Goal: Task Accomplishment & Management: Use online tool/utility

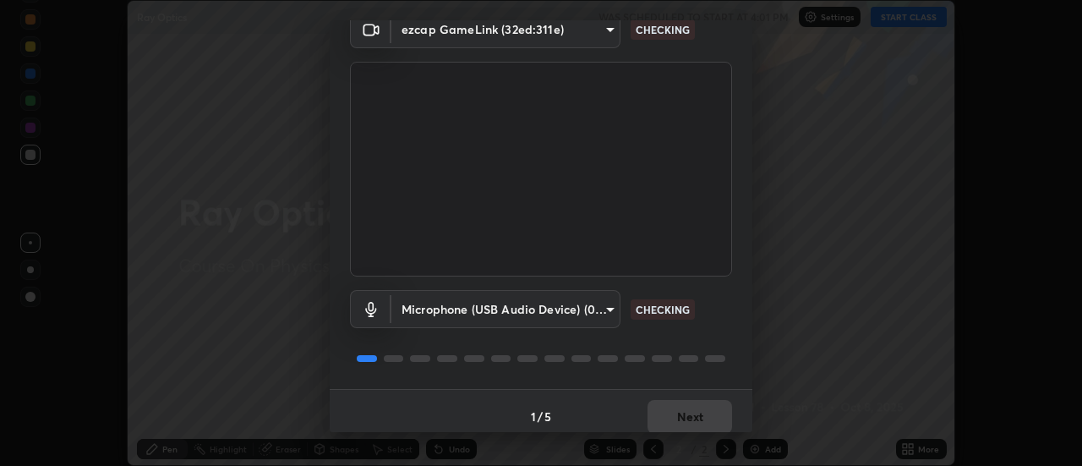
scroll to position [89, 0]
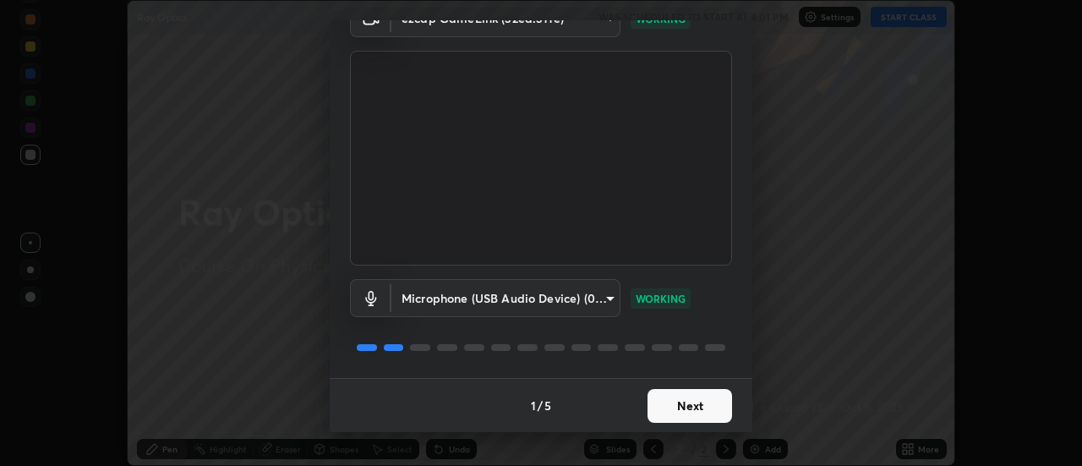
click at [663, 407] on button "Next" at bounding box center [689, 406] width 85 height 34
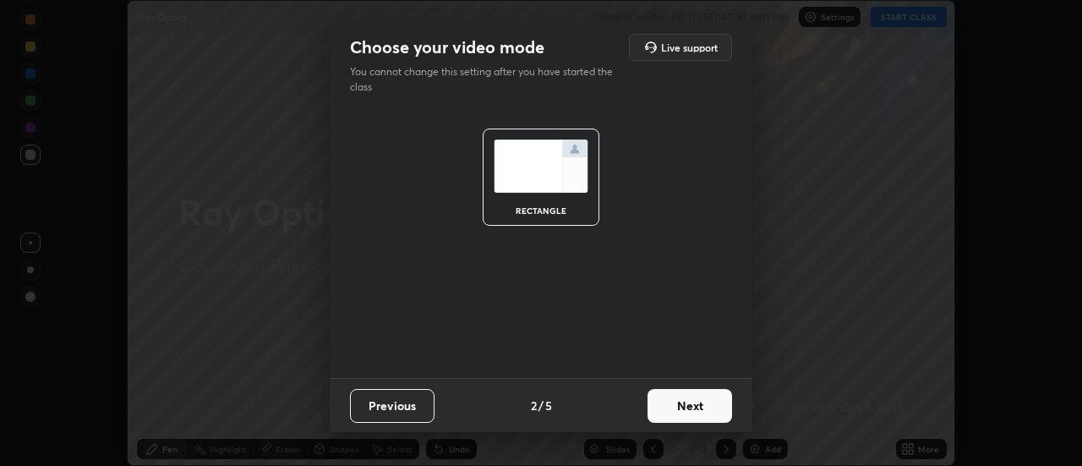
click at [662, 412] on button "Next" at bounding box center [689, 406] width 85 height 34
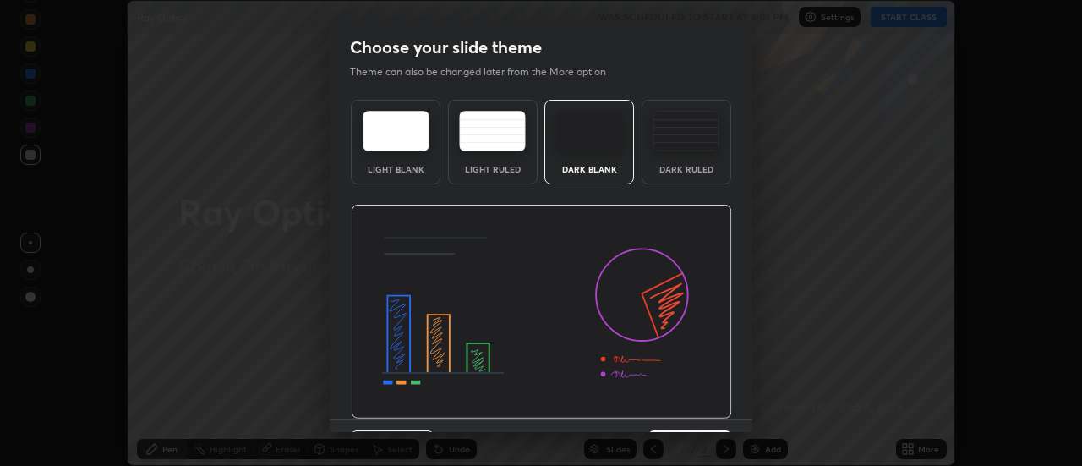
click at [666, 414] on img at bounding box center [541, 312] width 381 height 215
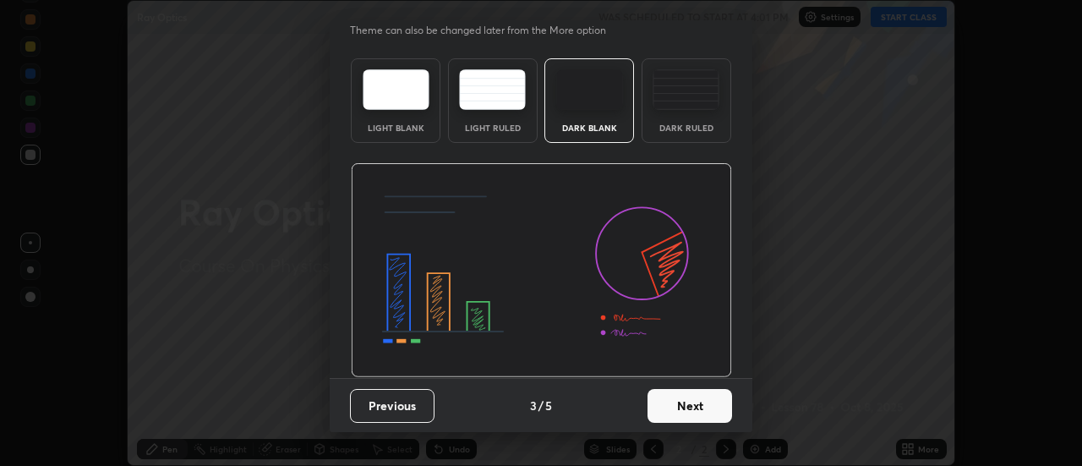
click at [676, 407] on button "Next" at bounding box center [689, 406] width 85 height 34
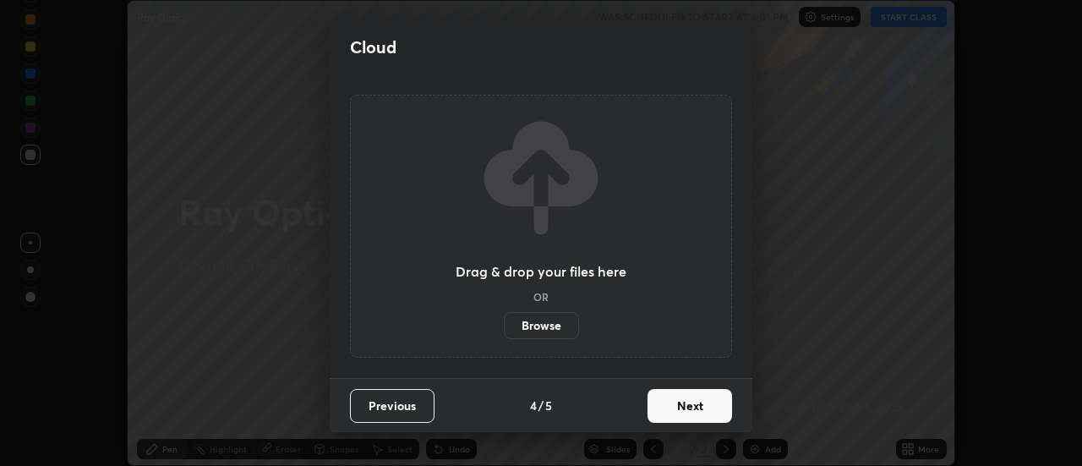
click at [679, 412] on button "Next" at bounding box center [689, 406] width 85 height 34
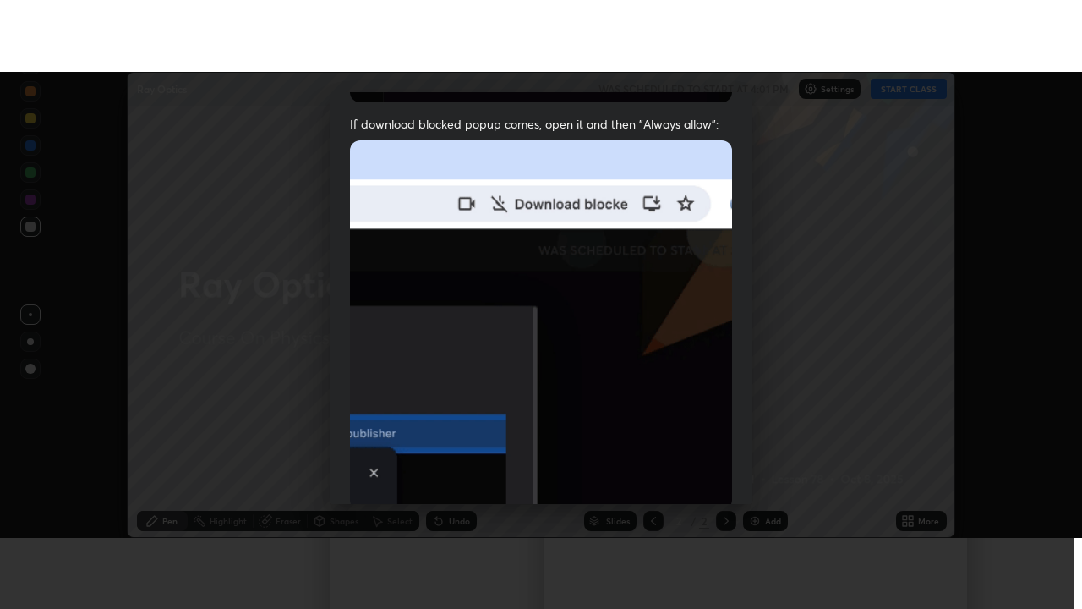
scroll to position [434, 0]
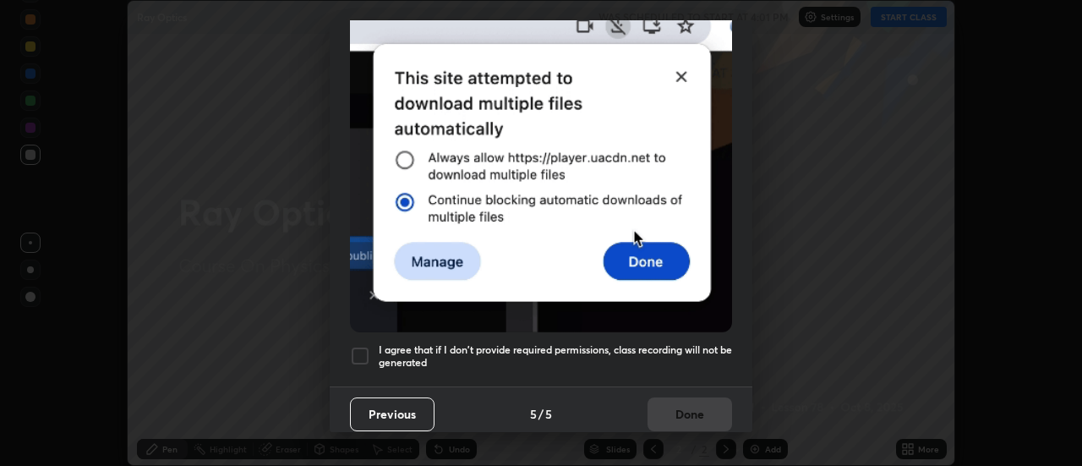
click at [362, 347] on div at bounding box center [360, 356] width 20 height 20
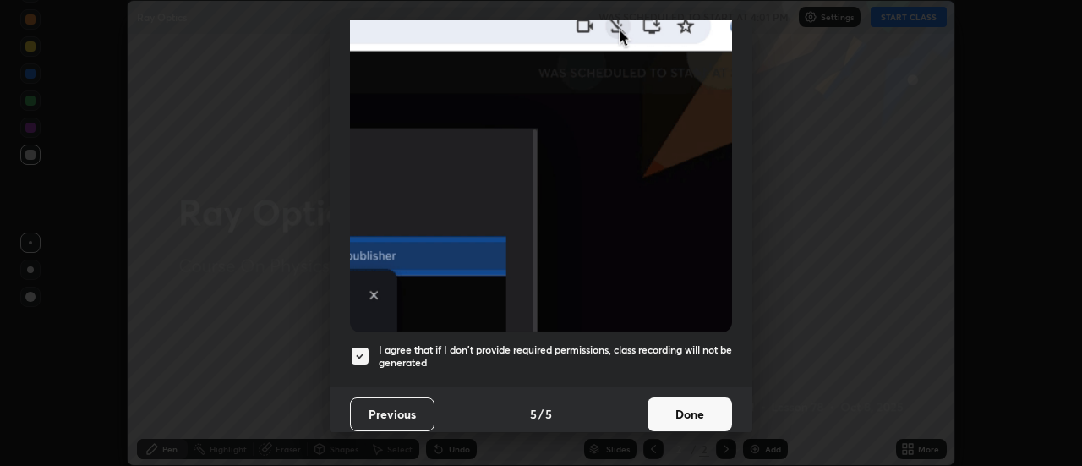
click at [669, 407] on button "Done" at bounding box center [689, 414] width 85 height 34
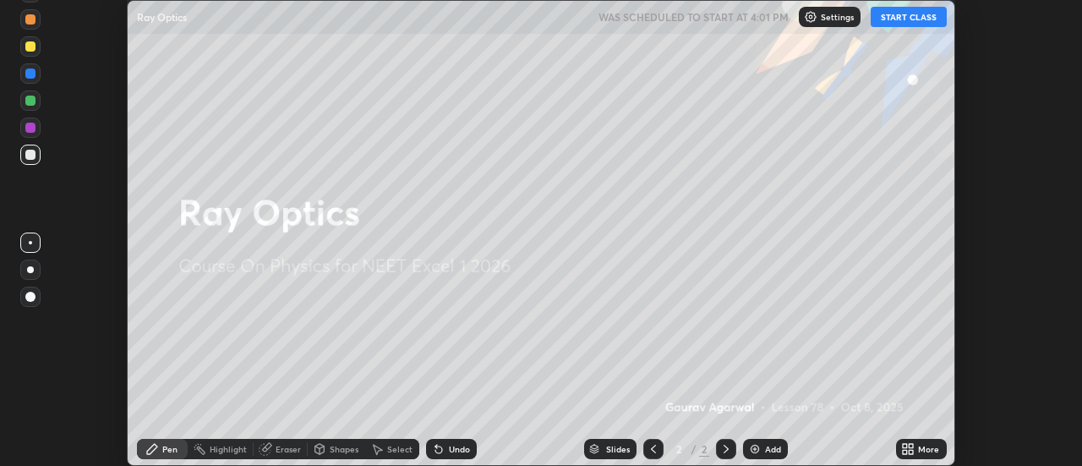
click at [888, 19] on button "START CLASS" at bounding box center [909, 17] width 76 height 20
click at [771, 448] on div "Add" at bounding box center [773, 449] width 16 height 8
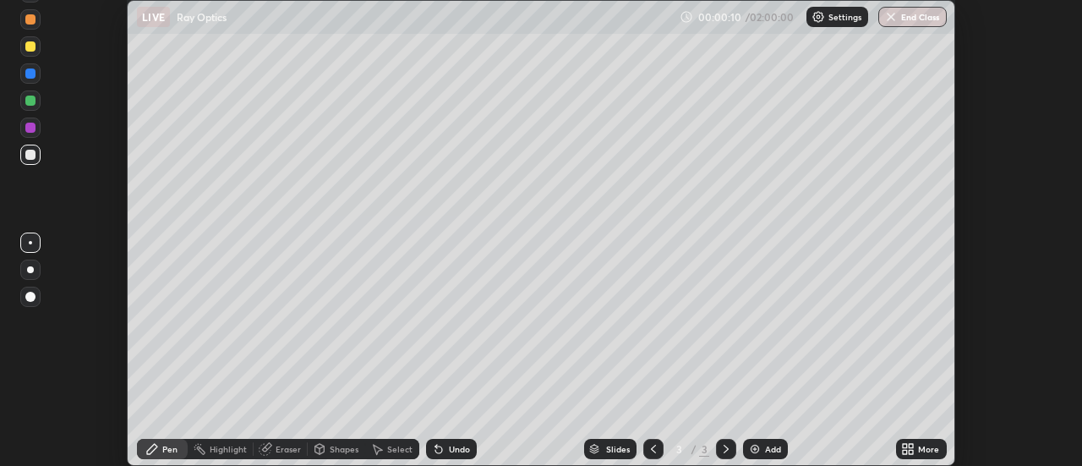
click at [31, 268] on div at bounding box center [30, 269] width 7 height 7
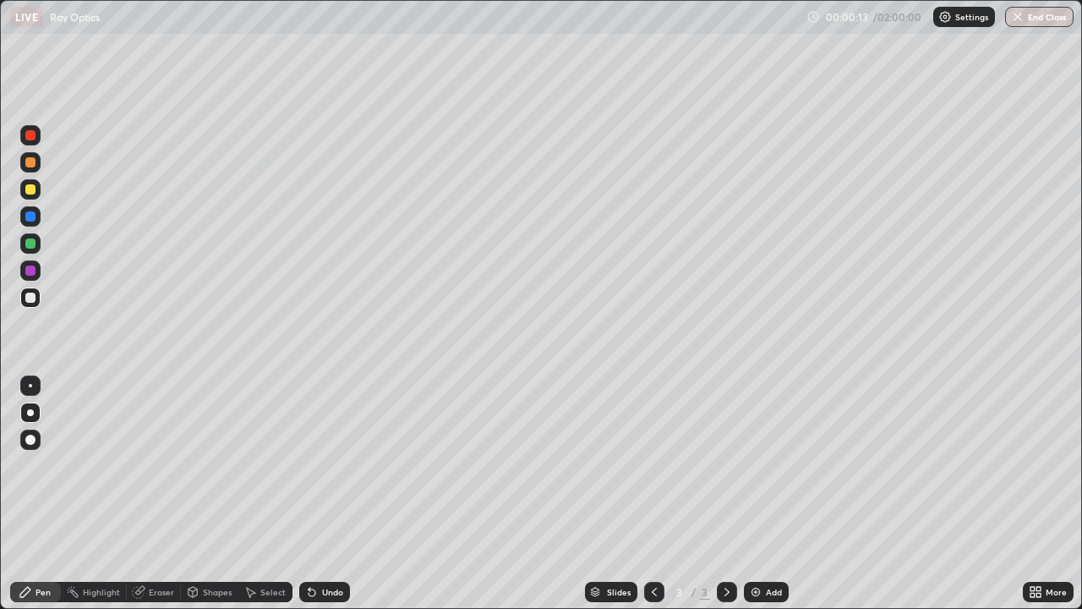
scroll to position [609, 1082]
click at [775, 465] on div "Add" at bounding box center [774, 591] width 16 height 8
click at [35, 248] on div at bounding box center [30, 243] width 20 height 20
click at [31, 216] on div at bounding box center [30, 216] width 10 height 10
click at [32, 294] on div at bounding box center [30, 297] width 10 height 10
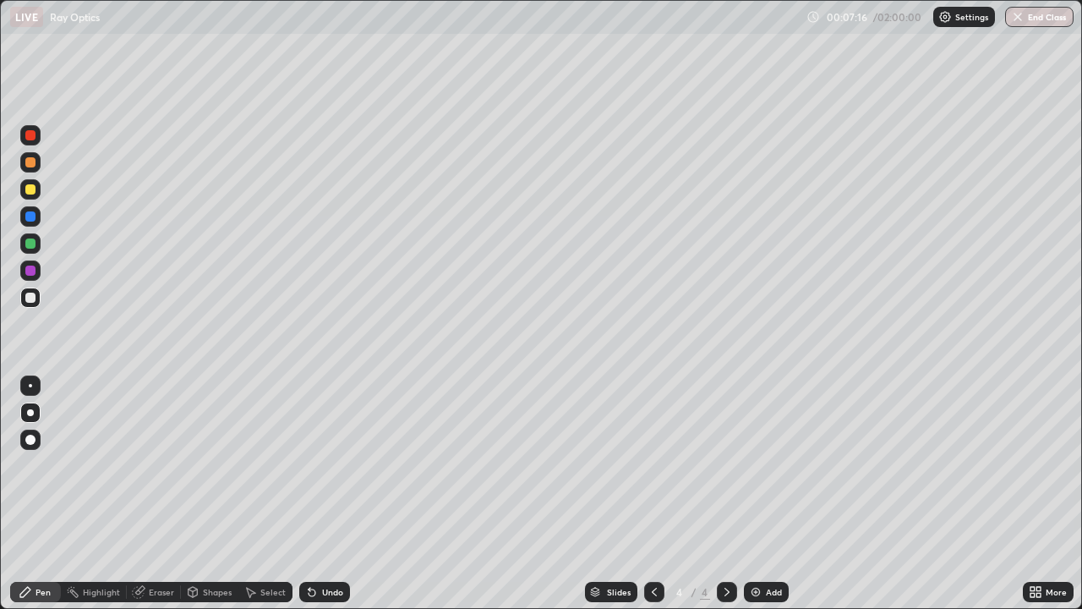
click at [214, 465] on div "Shapes" at bounding box center [217, 591] width 29 height 8
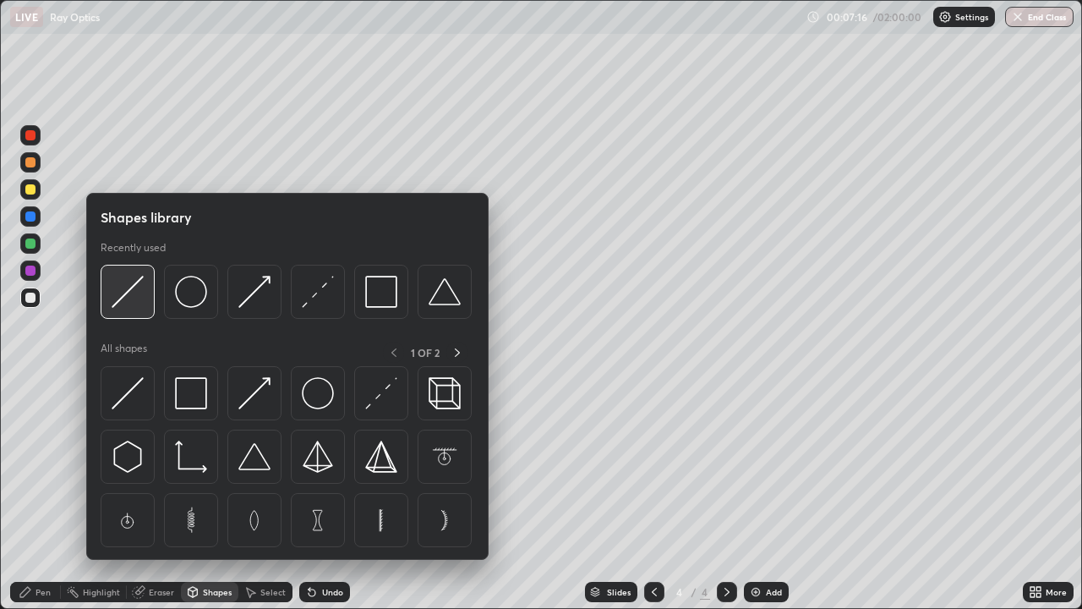
click at [150, 304] on div at bounding box center [128, 292] width 54 height 54
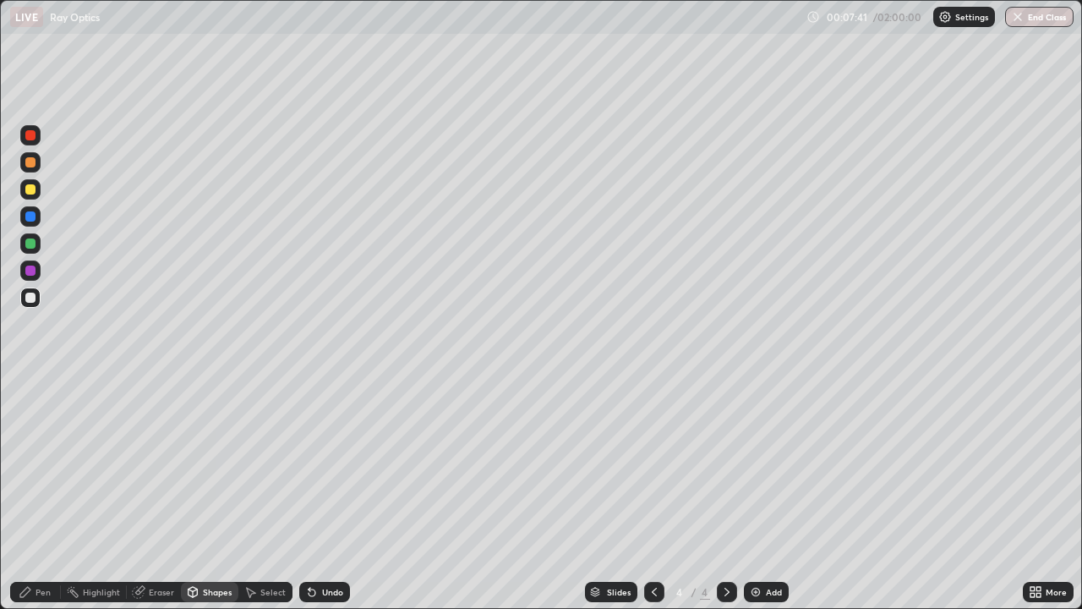
click at [42, 465] on div "Pen" at bounding box center [42, 591] width 15 height 8
click at [38, 245] on div at bounding box center [30, 243] width 20 height 20
click at [31, 297] on div at bounding box center [30, 297] width 10 height 10
click at [29, 273] on div at bounding box center [30, 270] width 10 height 10
click at [30, 294] on div at bounding box center [30, 297] width 10 height 10
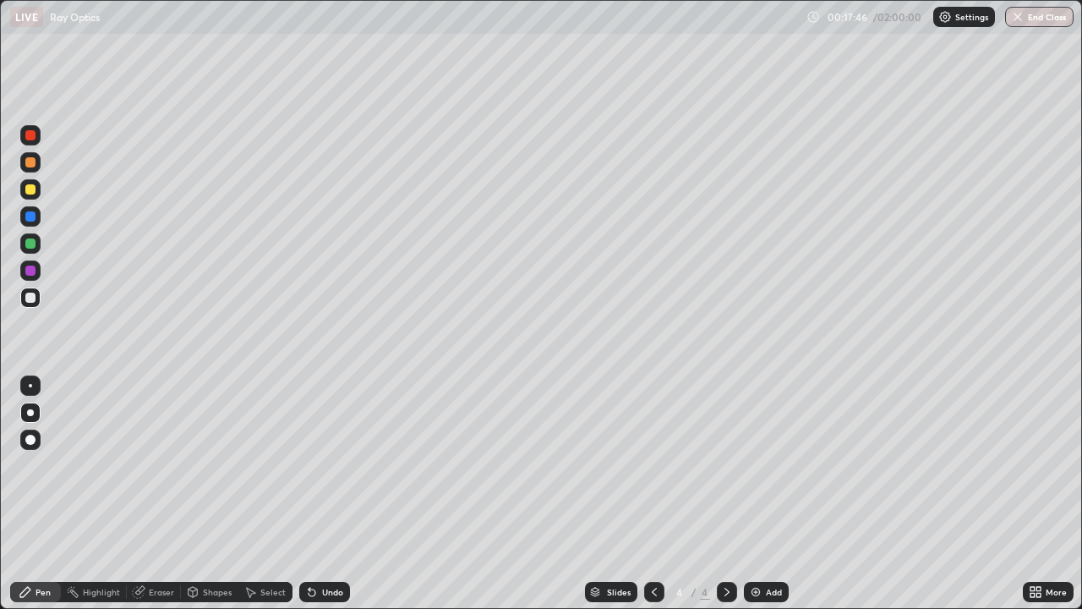
click at [774, 465] on div "Add" at bounding box center [774, 591] width 16 height 8
click at [329, 465] on div "Undo" at bounding box center [332, 591] width 21 height 8
click at [216, 465] on div "Shapes" at bounding box center [217, 591] width 29 height 8
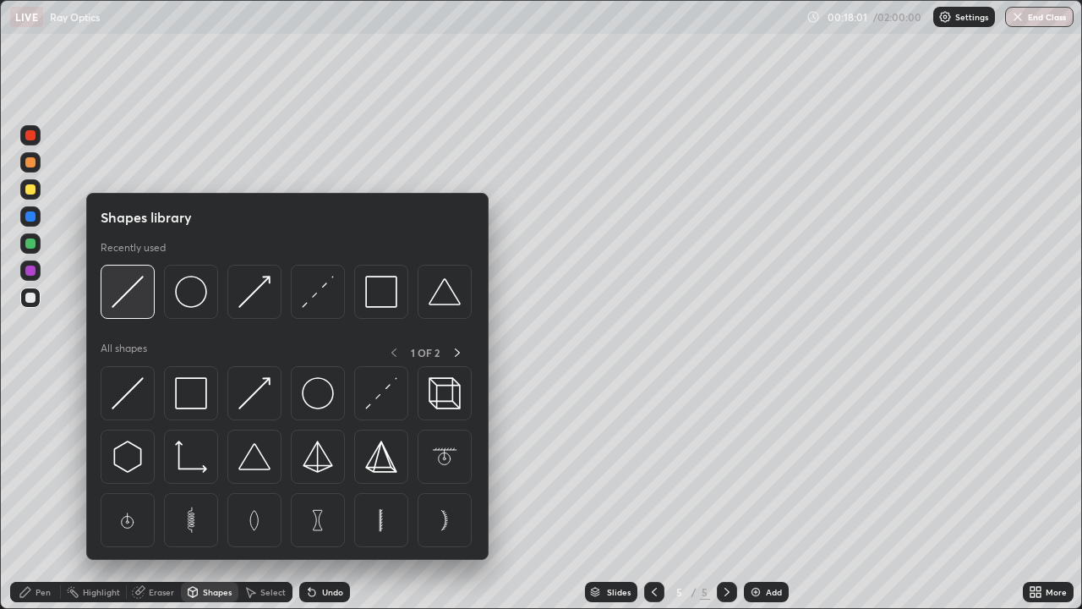
click at [128, 300] on img at bounding box center [128, 292] width 32 height 32
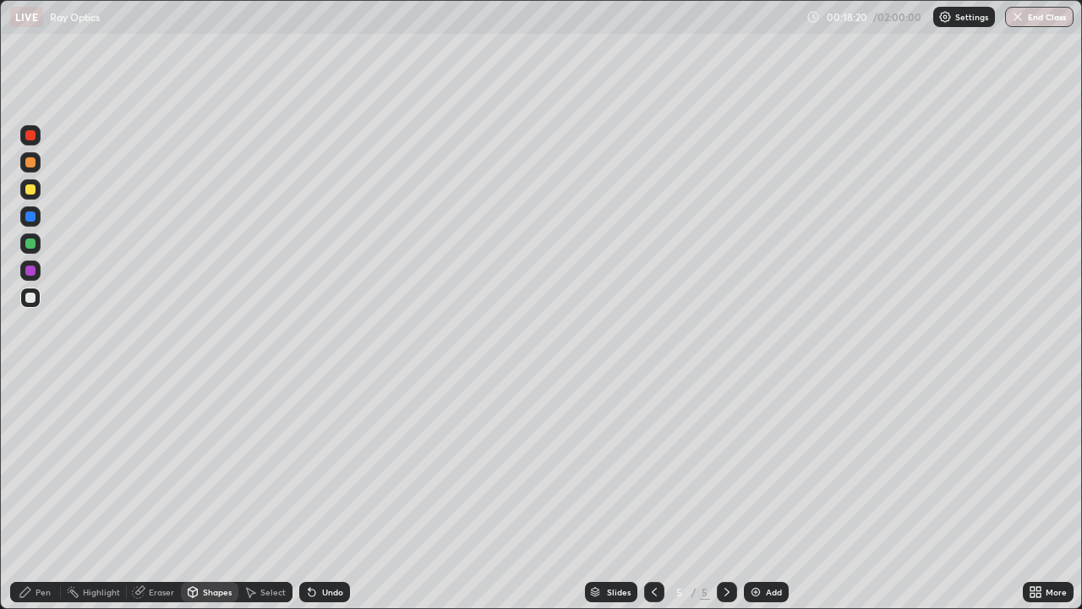
click at [219, 465] on div "Shapes" at bounding box center [217, 591] width 29 height 8
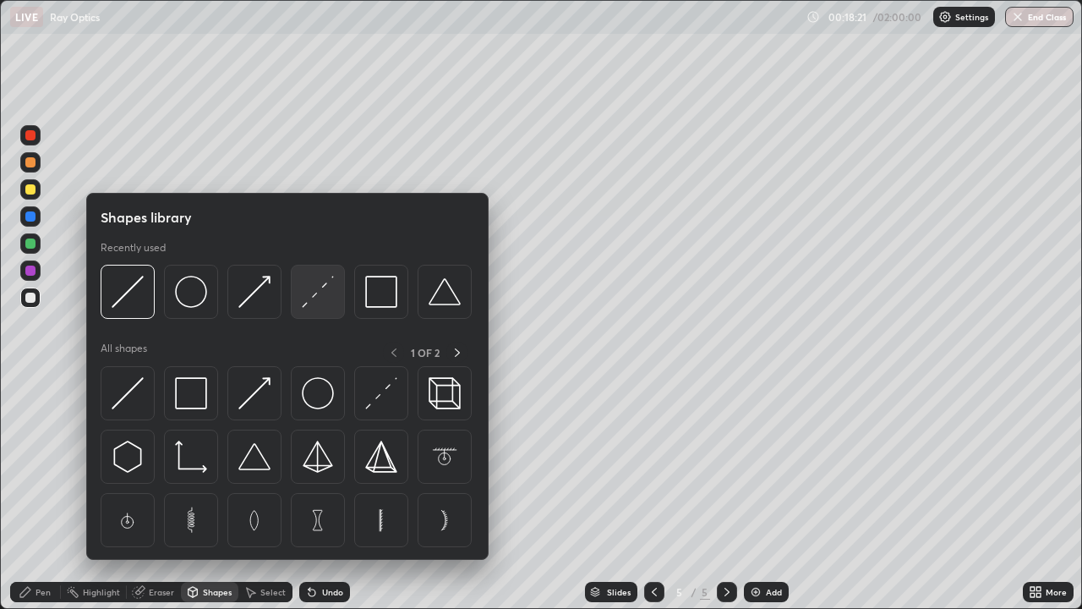
click at [333, 289] on img at bounding box center [318, 292] width 32 height 32
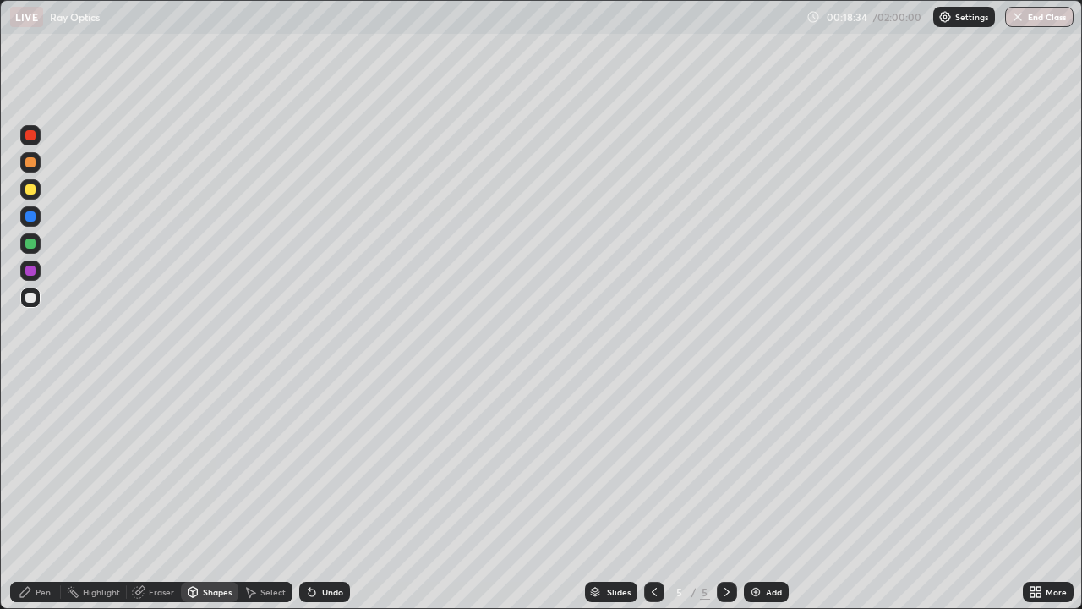
click at [207, 465] on div "Shapes" at bounding box center [217, 591] width 29 height 8
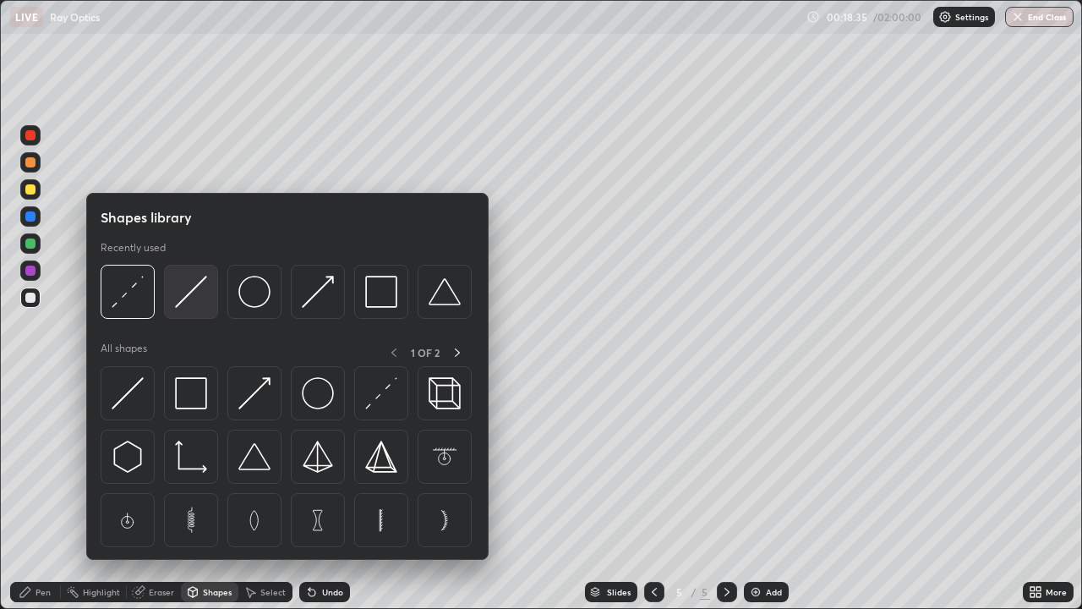
click at [194, 291] on img at bounding box center [191, 292] width 32 height 32
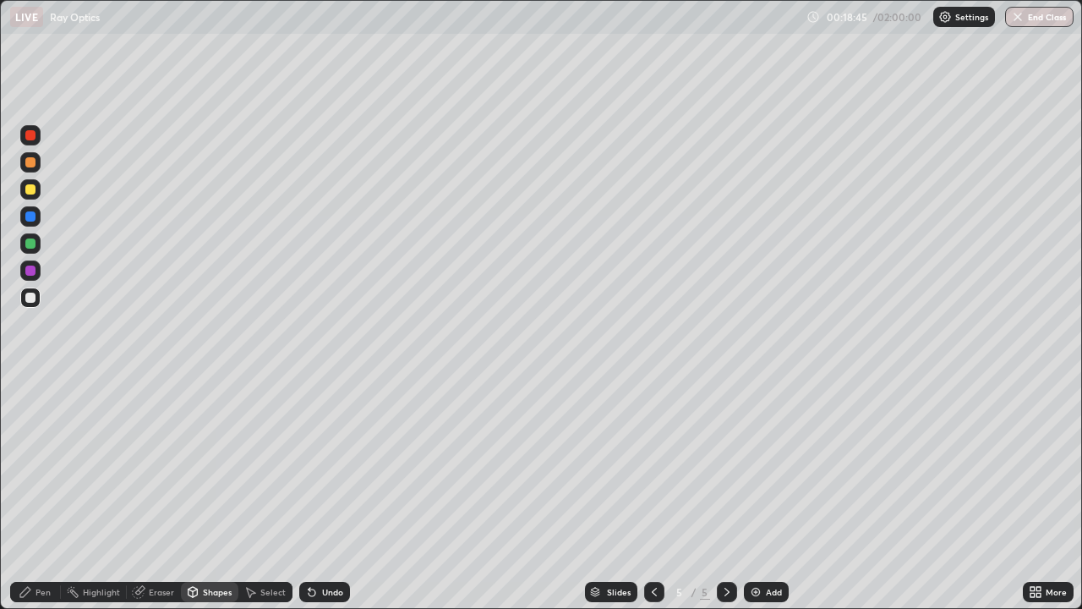
click at [213, 465] on div "Shapes" at bounding box center [217, 591] width 29 height 8
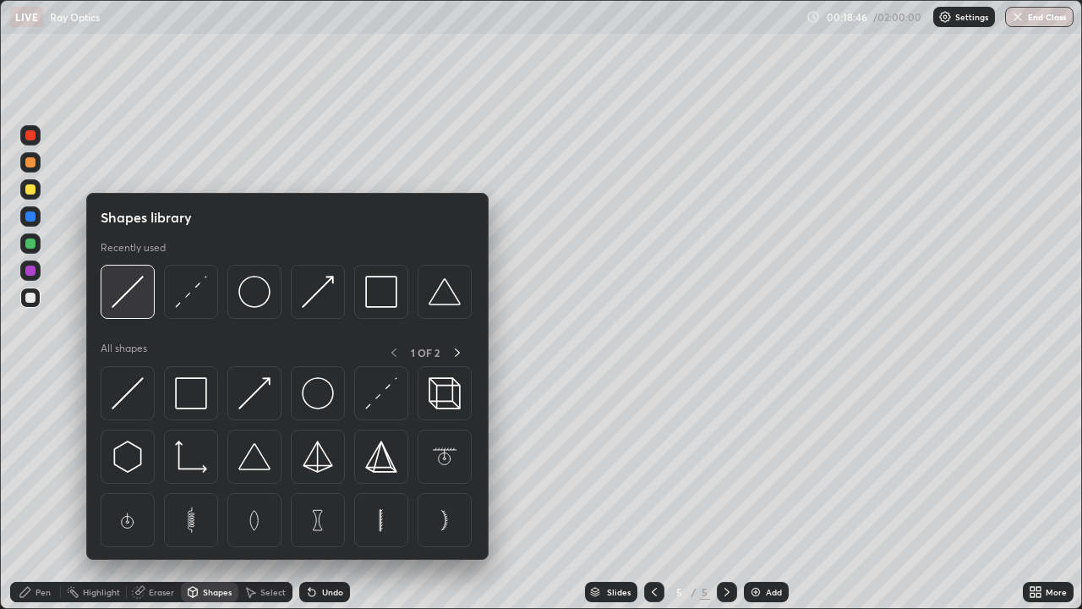
click at [132, 299] on img at bounding box center [128, 292] width 32 height 32
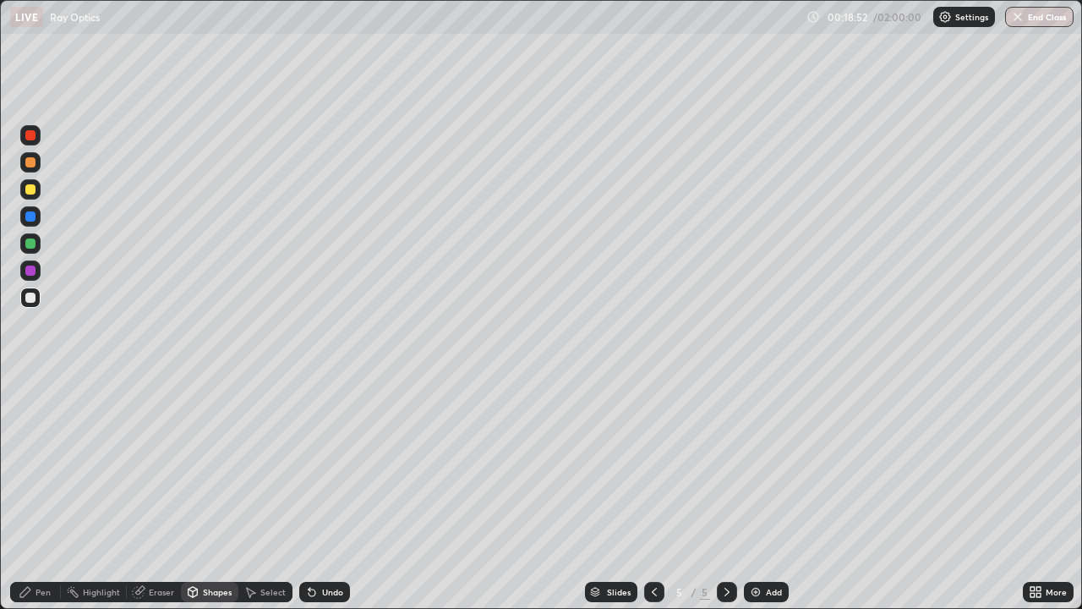
click at [36, 465] on div "Pen" at bounding box center [42, 591] width 15 height 8
click at [35, 262] on div at bounding box center [30, 270] width 20 height 20
click at [39, 296] on div at bounding box center [30, 297] width 20 height 20
click at [33, 240] on div at bounding box center [30, 243] width 10 height 10
click at [38, 294] on div at bounding box center [30, 297] width 20 height 20
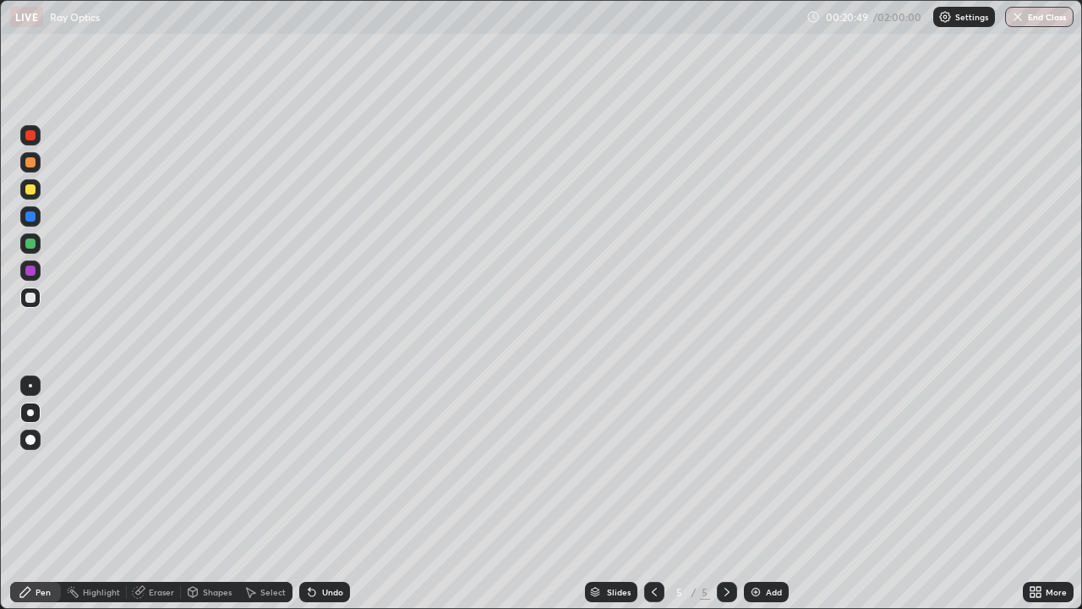
click at [336, 465] on div "Undo" at bounding box center [332, 591] width 21 height 8
click at [165, 465] on div "Eraser" at bounding box center [161, 591] width 25 height 8
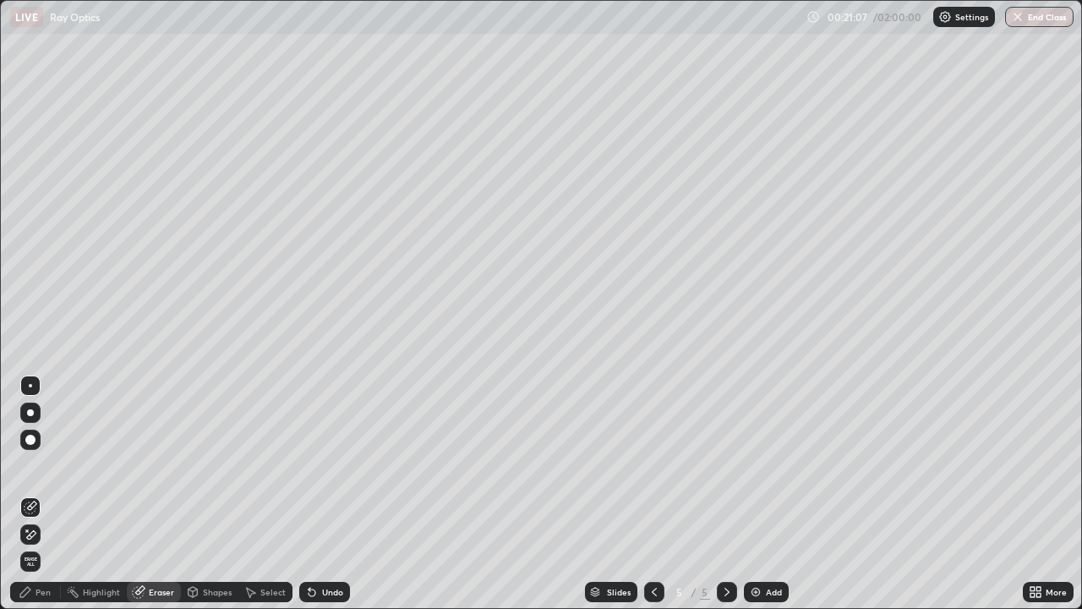
click at [52, 465] on div "Pen" at bounding box center [35, 591] width 51 height 20
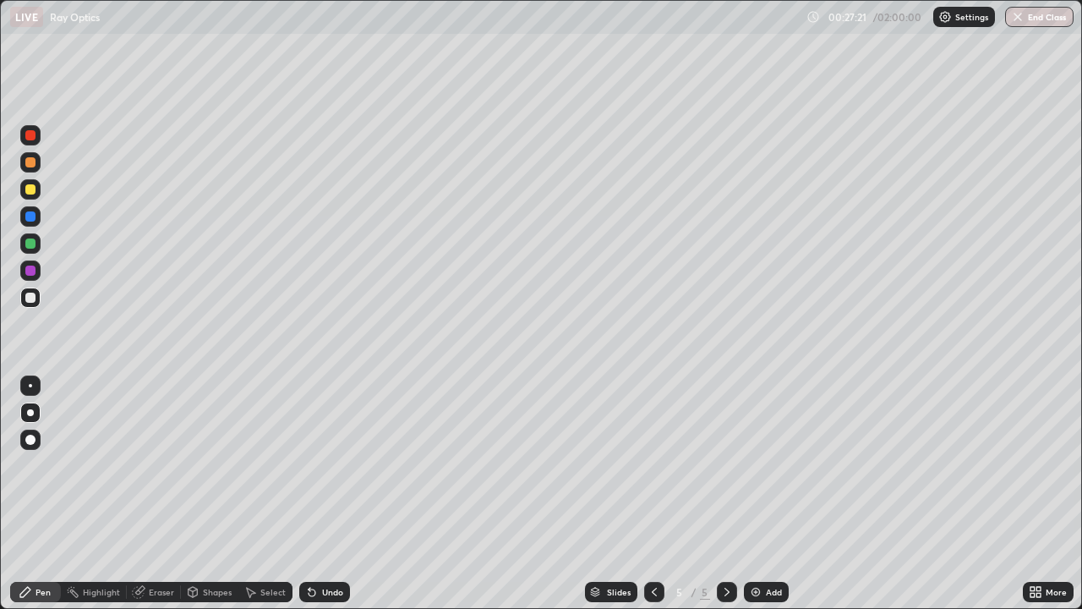
click at [335, 465] on div "Undo" at bounding box center [332, 591] width 21 height 8
click at [767, 465] on div "Add" at bounding box center [766, 591] width 45 height 20
click at [155, 465] on div "Eraser" at bounding box center [161, 591] width 25 height 8
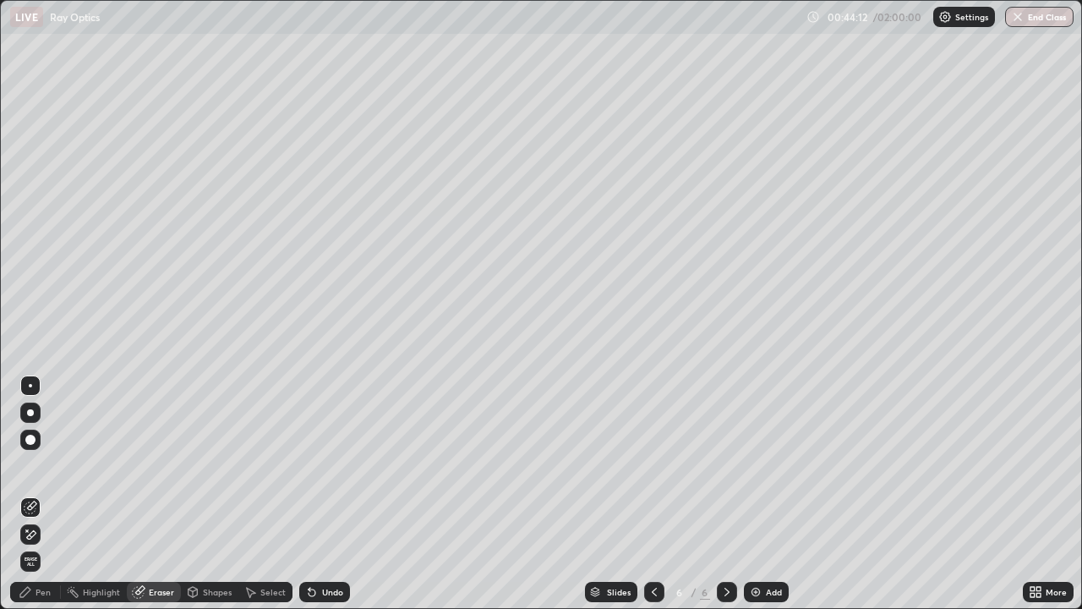
click at [28, 465] on span "Erase all" at bounding box center [30, 561] width 19 height 10
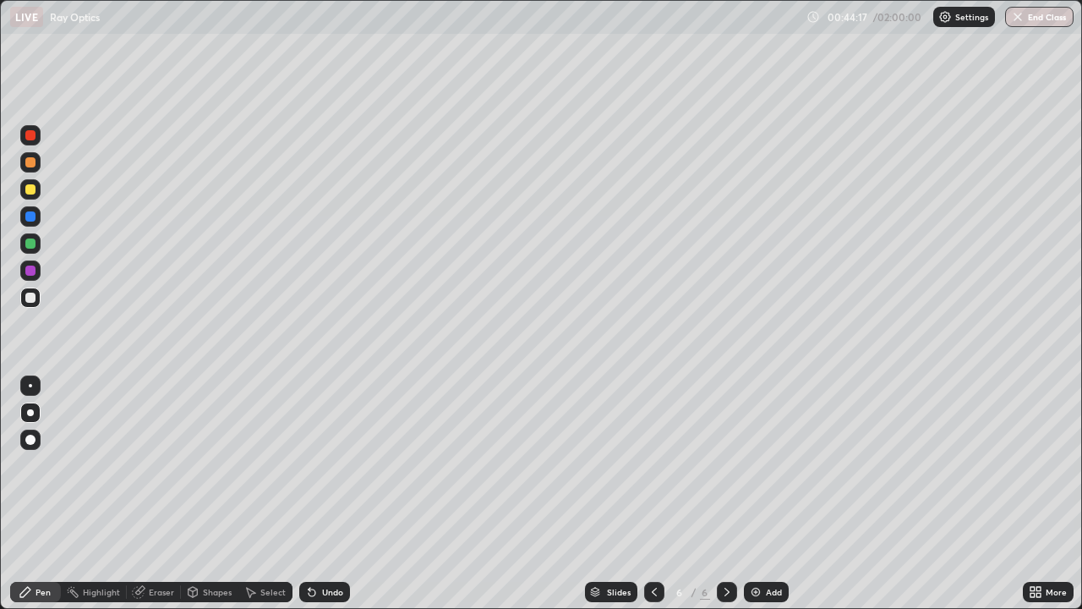
click at [652, 465] on div at bounding box center [654, 591] width 20 height 20
click at [724, 465] on icon at bounding box center [727, 592] width 14 height 14
click at [343, 465] on div "Undo" at bounding box center [324, 591] width 51 height 20
click at [204, 465] on div "Shapes" at bounding box center [209, 591] width 57 height 20
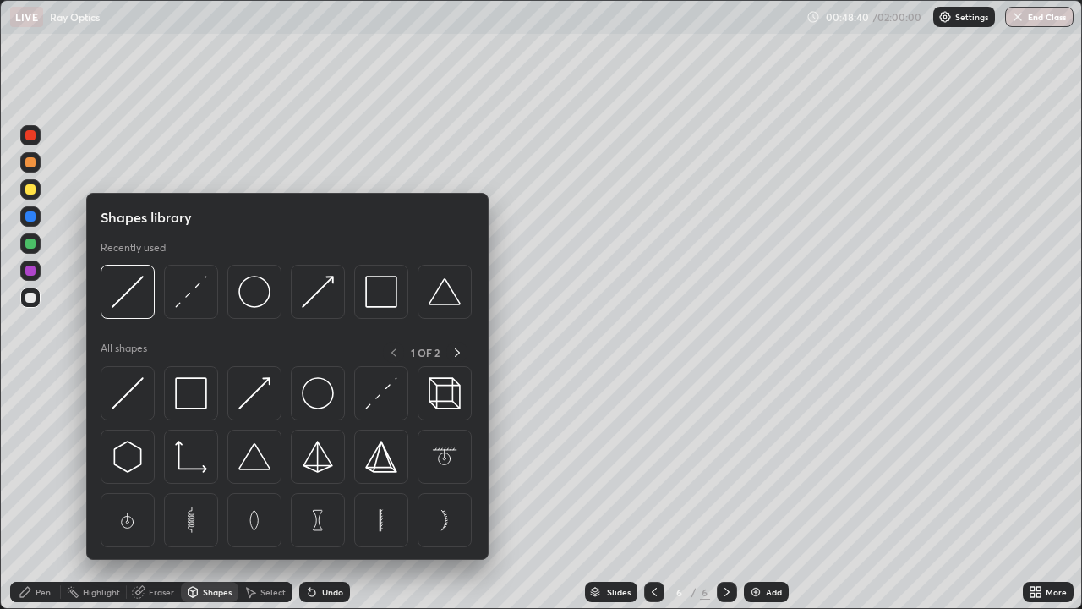
click at [50, 465] on div "Erase all" at bounding box center [30, 304] width 41 height 541
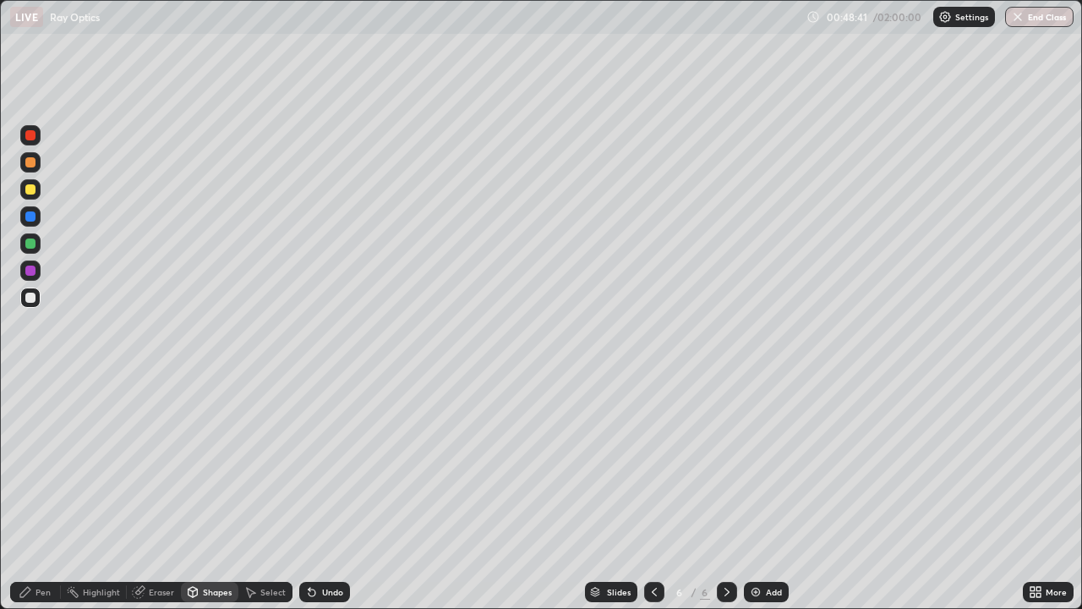
click at [155, 465] on div "Eraser" at bounding box center [161, 591] width 25 height 8
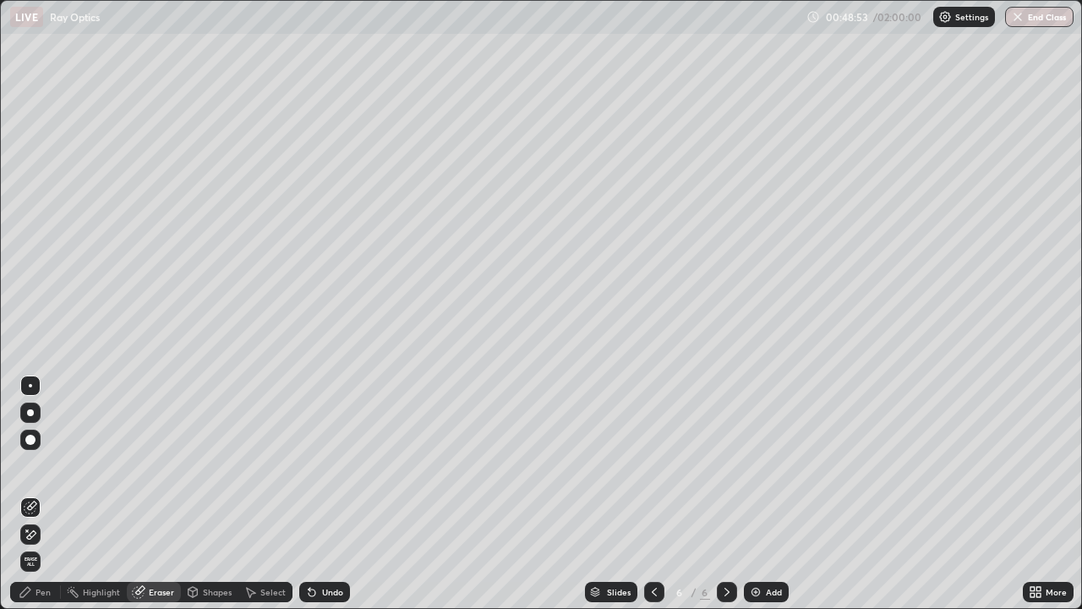
click at [216, 465] on div "Shapes" at bounding box center [217, 591] width 29 height 8
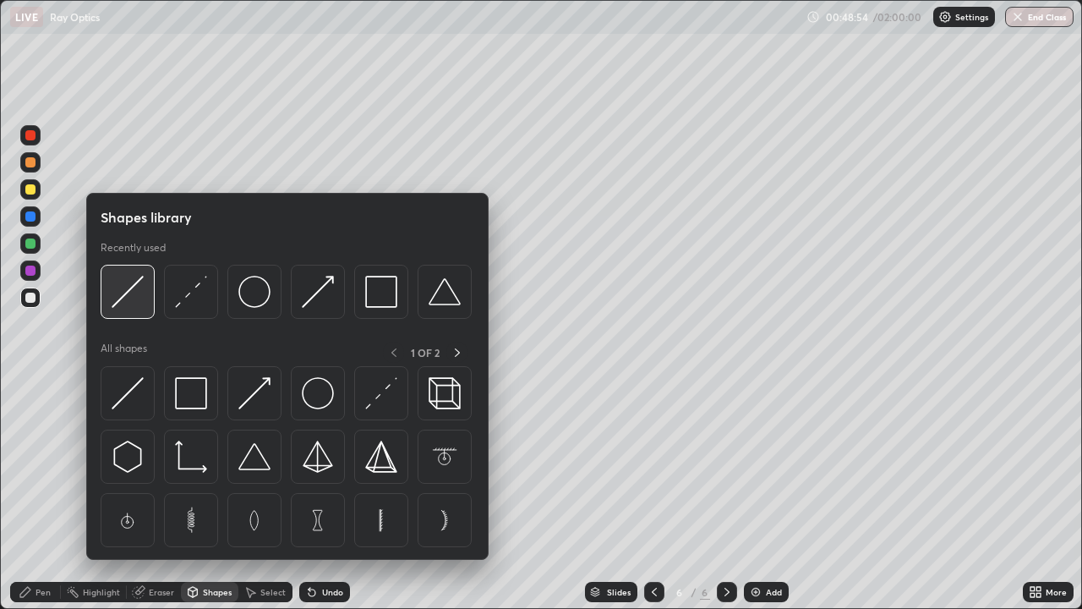
click at [126, 297] on img at bounding box center [128, 292] width 32 height 32
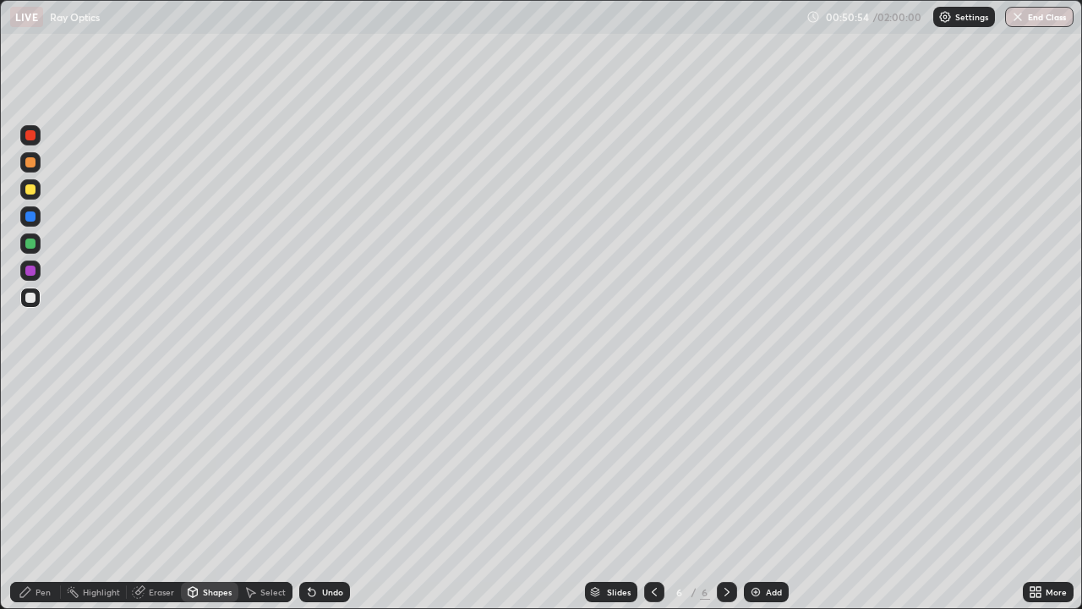
click at [212, 465] on div "Shapes" at bounding box center [209, 591] width 57 height 20
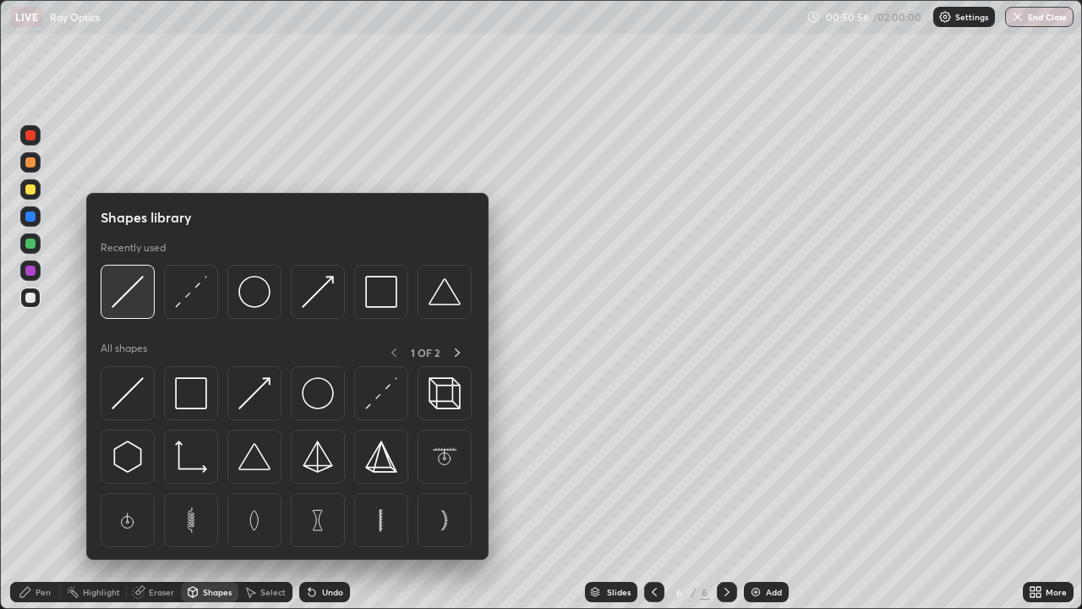
click at [139, 288] on img at bounding box center [128, 292] width 32 height 32
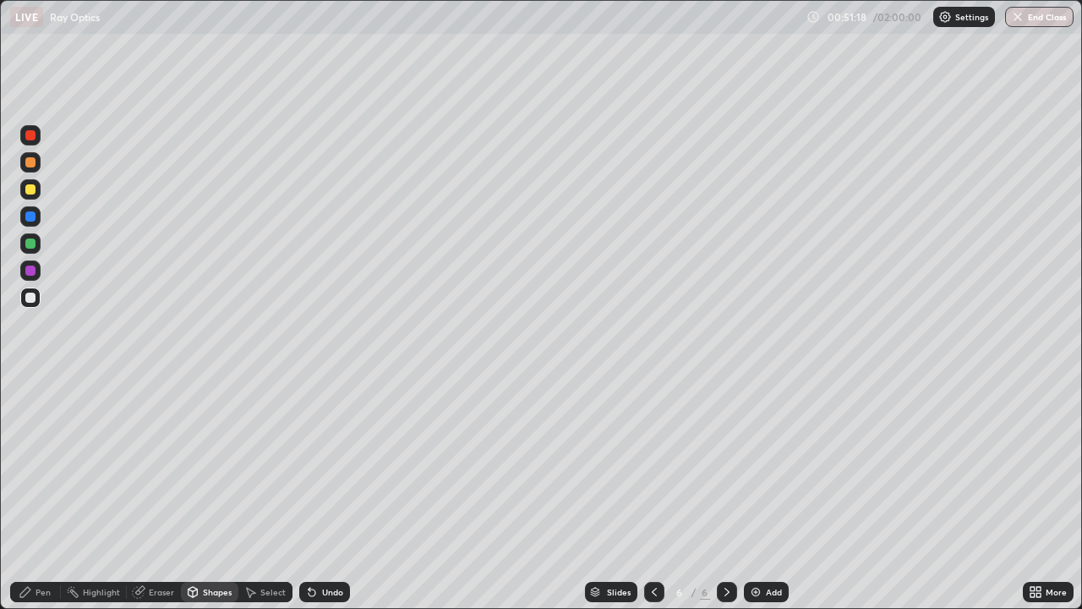
click at [209, 465] on div "Shapes" at bounding box center [217, 591] width 29 height 8
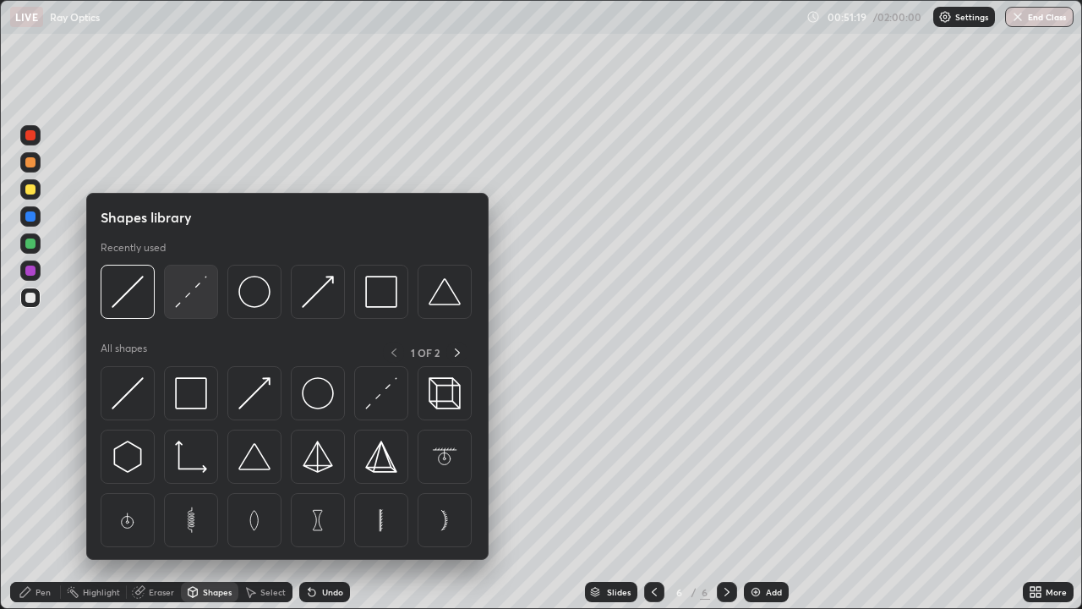
click at [199, 298] on img at bounding box center [191, 292] width 32 height 32
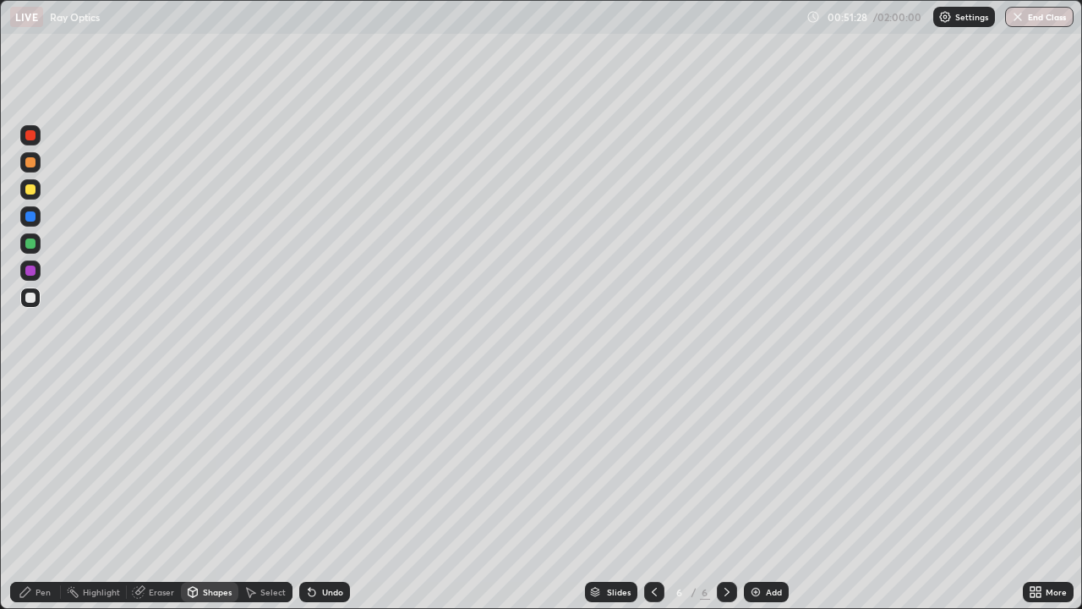
click at [215, 465] on div "Shapes" at bounding box center [209, 591] width 57 height 20
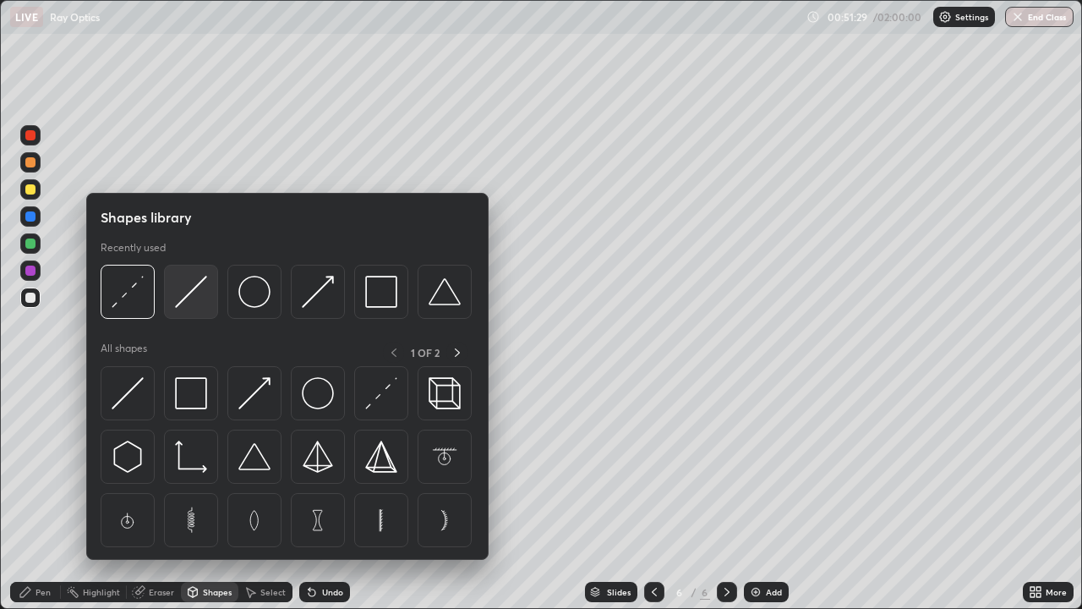
click at [194, 298] on img at bounding box center [191, 292] width 32 height 32
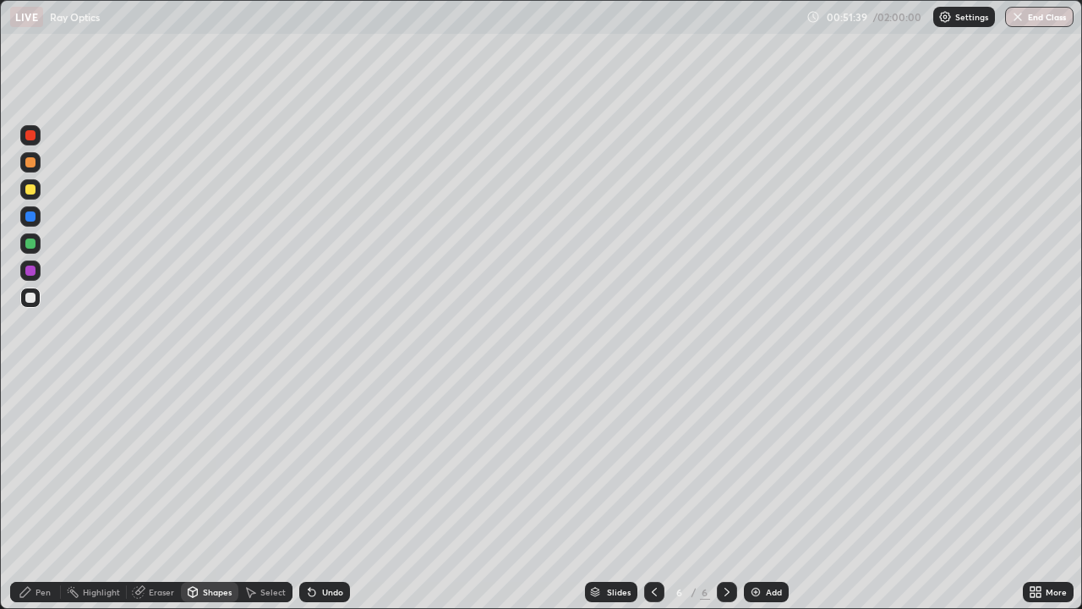
click at [52, 465] on div "Pen" at bounding box center [35, 591] width 51 height 20
click at [330, 465] on div "Undo" at bounding box center [332, 591] width 21 height 8
click at [322, 465] on div "Undo" at bounding box center [332, 591] width 21 height 8
click at [336, 465] on div "Undo" at bounding box center [332, 591] width 21 height 8
click at [30, 242] on div at bounding box center [30, 243] width 10 height 10
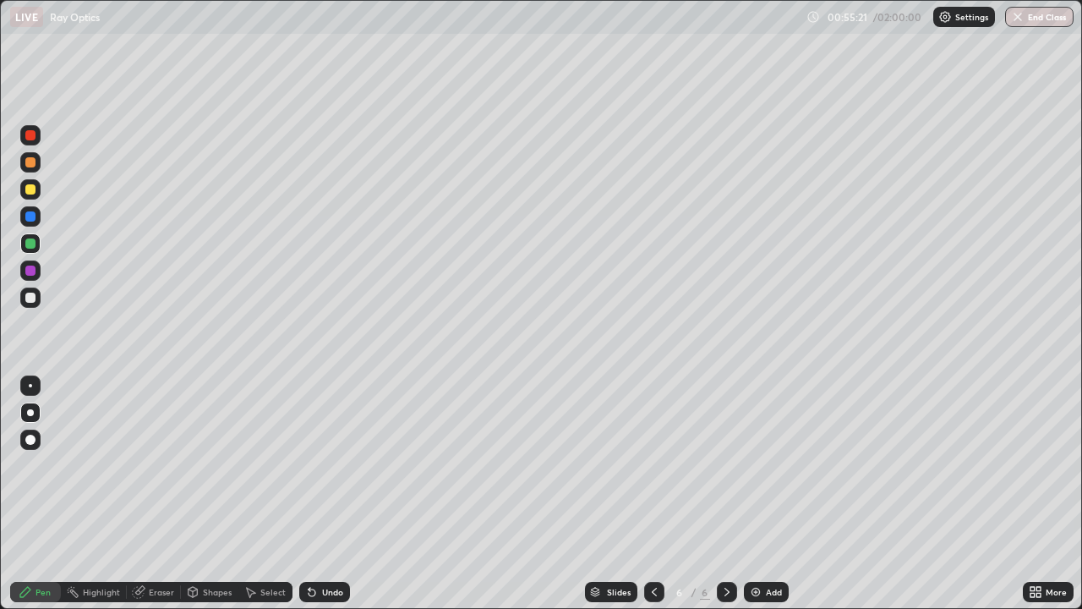
click at [31, 298] on div at bounding box center [30, 297] width 10 height 10
click at [30, 241] on div at bounding box center [30, 243] width 10 height 10
click at [333, 465] on div "Undo" at bounding box center [332, 591] width 21 height 8
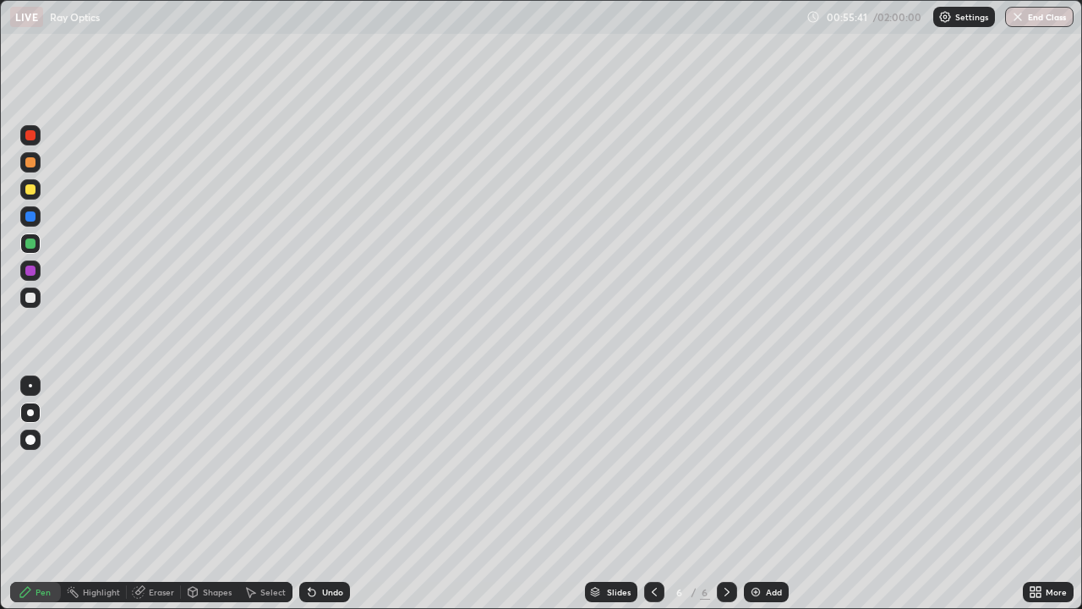
click at [336, 465] on div "Undo" at bounding box center [332, 591] width 21 height 8
click at [341, 465] on div "Undo" at bounding box center [324, 591] width 51 height 20
click at [28, 300] on div at bounding box center [30, 297] width 10 height 10
click at [330, 465] on div "Undo" at bounding box center [324, 591] width 51 height 20
click at [761, 465] on div "Add" at bounding box center [766, 591] width 45 height 20
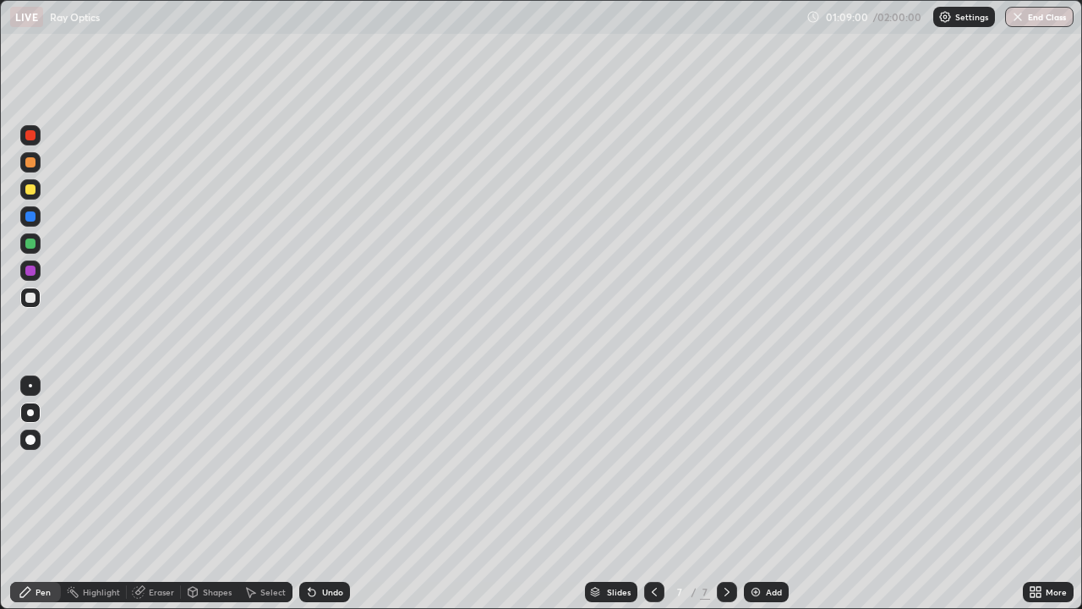
click at [34, 193] on div at bounding box center [30, 189] width 10 height 10
click at [33, 294] on div at bounding box center [30, 297] width 10 height 10
click at [28, 240] on div at bounding box center [30, 243] width 10 height 10
click at [33, 297] on div at bounding box center [30, 297] width 10 height 10
click at [36, 188] on div at bounding box center [30, 189] width 20 height 20
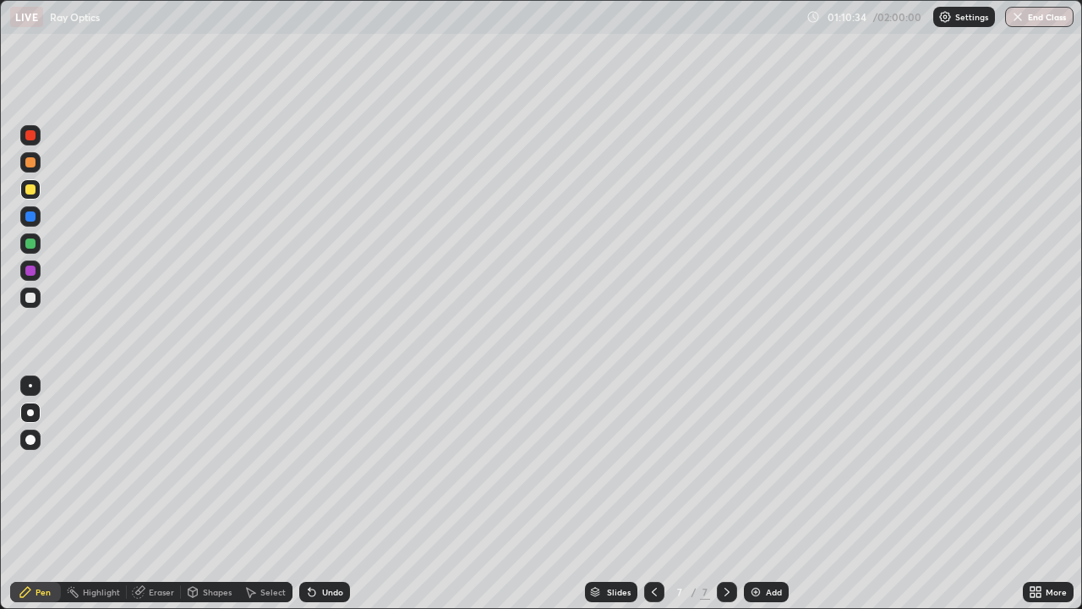
click at [37, 296] on div at bounding box center [30, 297] width 20 height 20
click at [767, 465] on div "Add" at bounding box center [774, 591] width 16 height 8
click at [31, 191] on div at bounding box center [30, 189] width 10 height 10
click at [30, 296] on div at bounding box center [30, 297] width 10 height 10
click at [30, 271] on div at bounding box center [30, 270] width 10 height 10
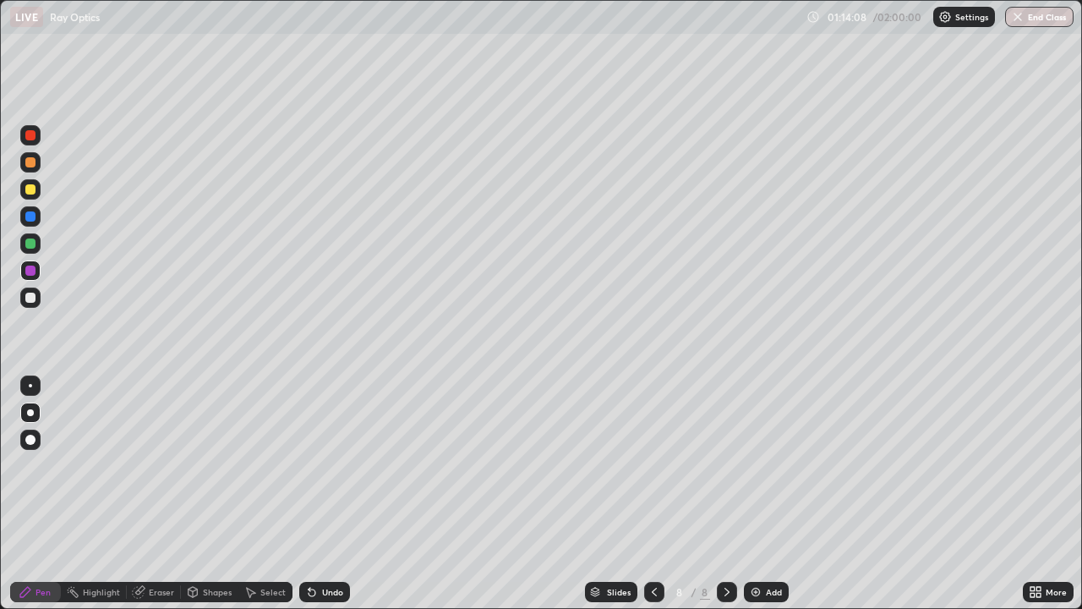
click at [34, 297] on div at bounding box center [30, 297] width 10 height 10
click at [767, 465] on div "Add" at bounding box center [774, 591] width 16 height 8
click at [33, 240] on div at bounding box center [30, 243] width 10 height 10
click at [651, 465] on icon at bounding box center [654, 592] width 14 height 14
click at [654, 465] on icon at bounding box center [654, 592] width 14 height 14
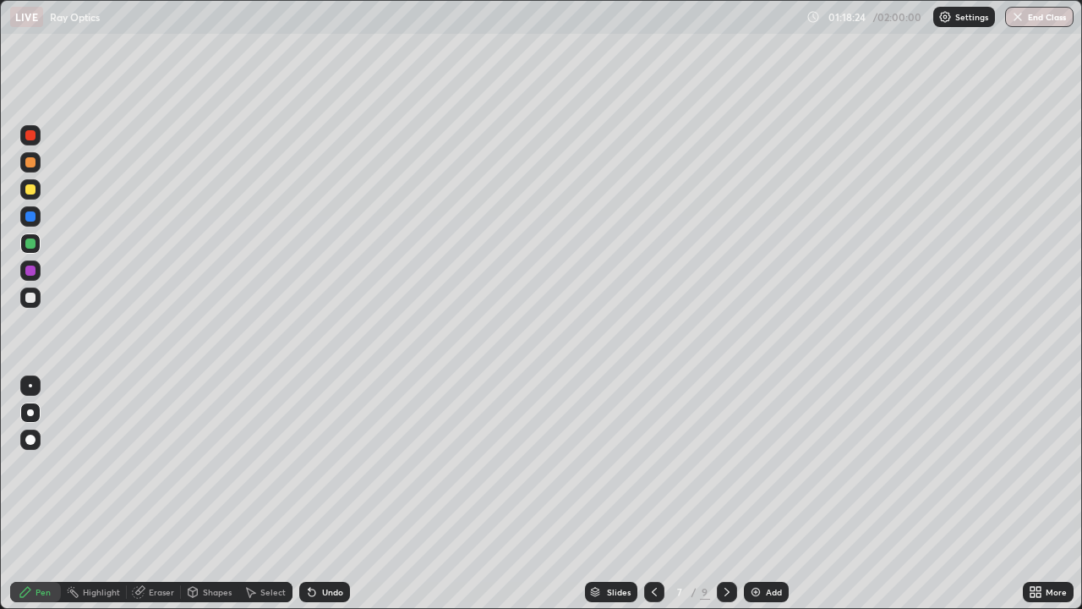
click at [725, 465] on icon at bounding box center [727, 592] width 14 height 14
click at [37, 299] on div at bounding box center [30, 297] width 20 height 20
click at [33, 189] on div at bounding box center [30, 189] width 10 height 10
click at [29, 296] on div at bounding box center [30, 297] width 10 height 10
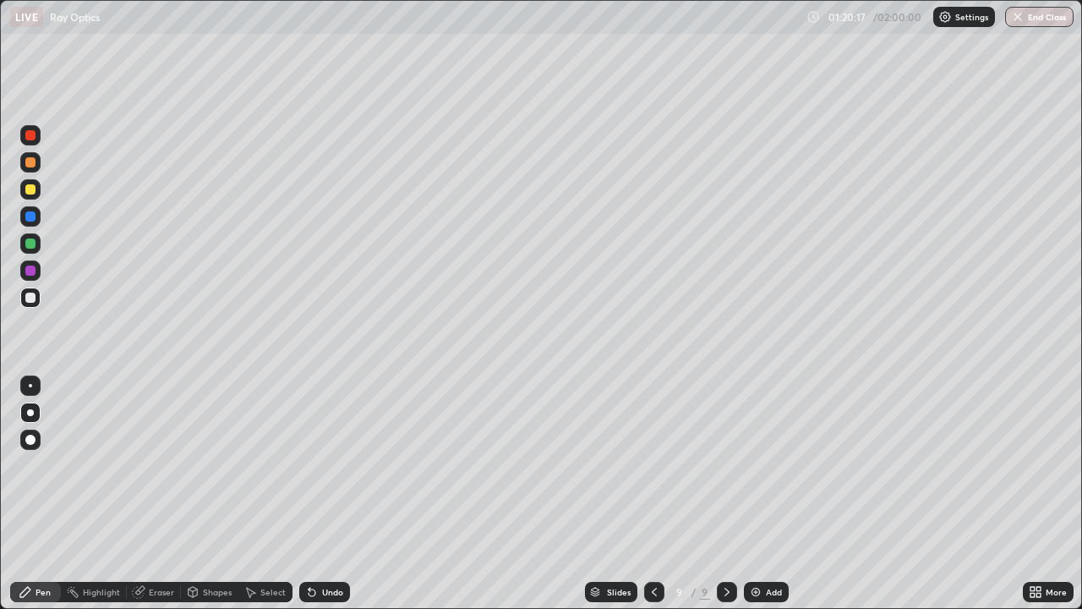
click at [729, 465] on icon at bounding box center [727, 592] width 14 height 14
click at [759, 465] on img at bounding box center [756, 592] width 14 height 14
click at [30, 190] on div at bounding box center [30, 189] width 10 height 10
click at [33, 297] on div at bounding box center [30, 297] width 10 height 10
click at [326, 465] on div "Undo" at bounding box center [332, 591] width 21 height 8
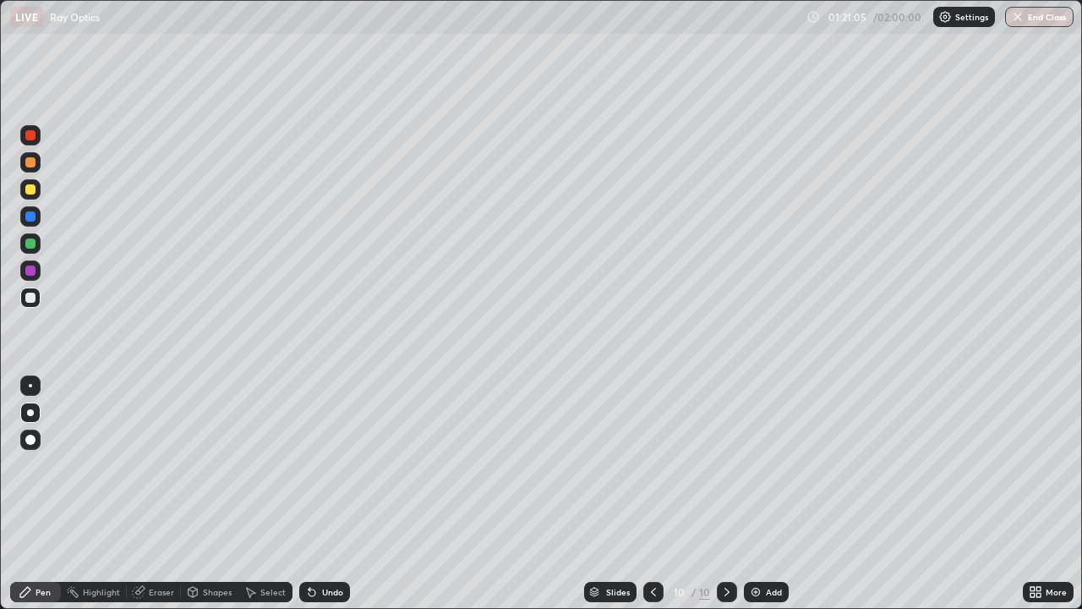
click at [323, 465] on div "Undo" at bounding box center [332, 591] width 21 height 8
click at [322, 465] on div "Undo" at bounding box center [324, 591] width 51 height 20
click at [318, 465] on div "Undo" at bounding box center [324, 591] width 51 height 20
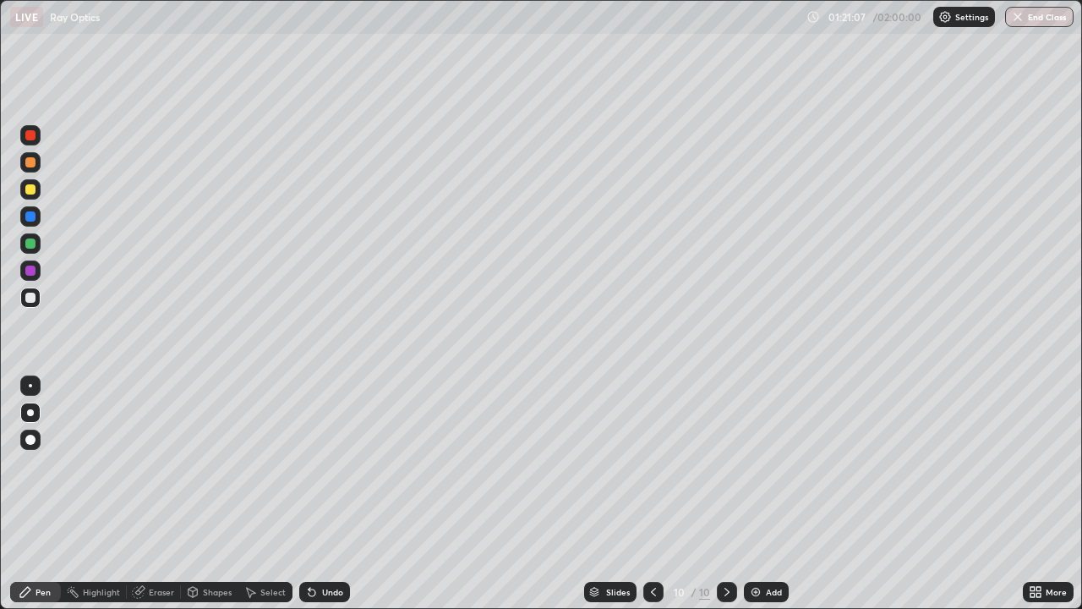
click at [314, 465] on div "Undo" at bounding box center [324, 591] width 51 height 20
click at [653, 465] on icon at bounding box center [654, 592] width 14 height 14
click at [325, 465] on div "Undo" at bounding box center [332, 591] width 21 height 8
click at [330, 465] on div "Undo" at bounding box center [332, 591] width 21 height 8
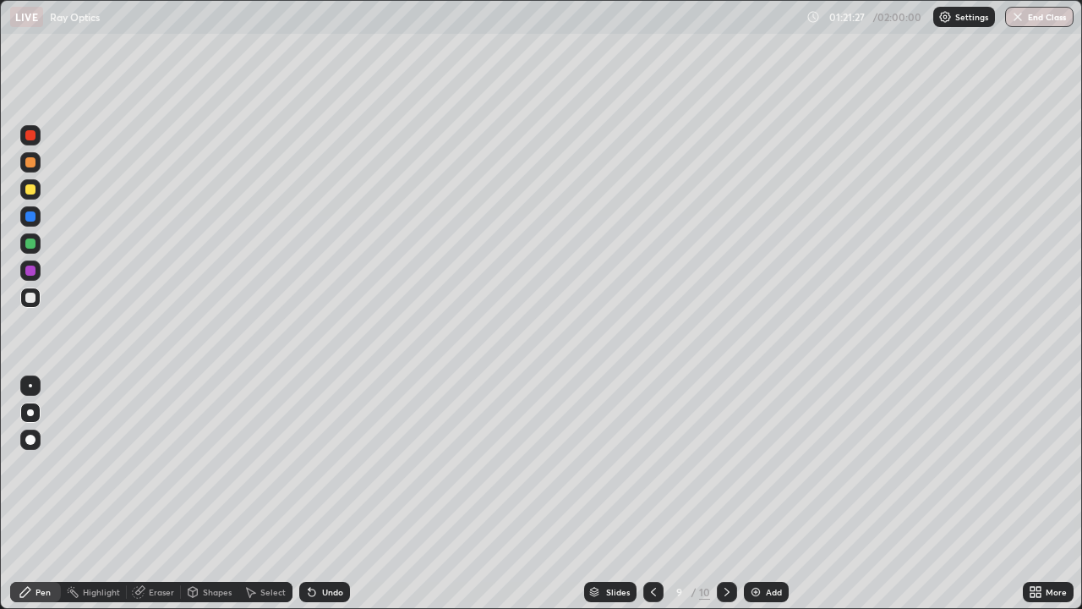
click at [330, 465] on div "Undo" at bounding box center [324, 591] width 51 height 20
click at [336, 465] on div "Undo" at bounding box center [324, 591] width 51 height 20
click at [725, 465] on icon at bounding box center [727, 592] width 14 height 14
click at [29, 168] on div at bounding box center [30, 162] width 20 height 20
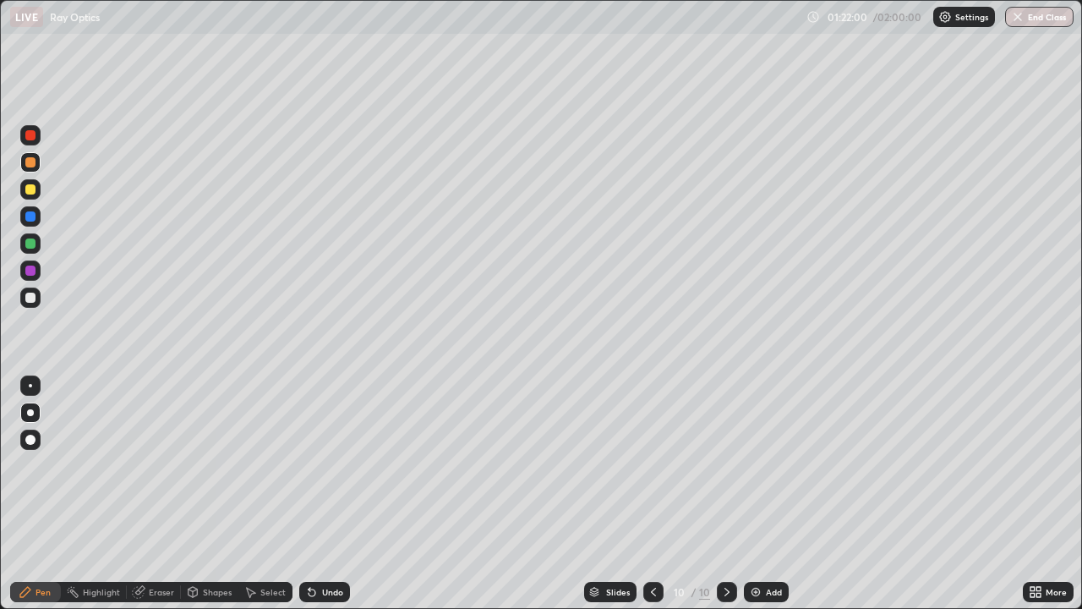
click at [37, 297] on div at bounding box center [30, 297] width 20 height 20
click at [652, 465] on icon at bounding box center [654, 592] width 14 height 14
click at [723, 465] on icon at bounding box center [727, 592] width 14 height 14
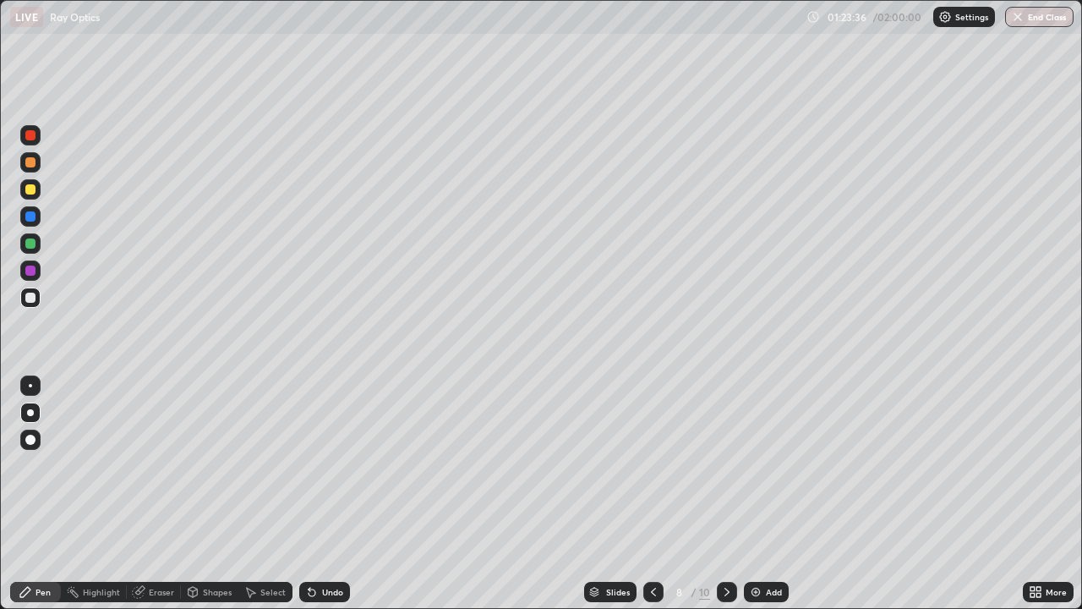
click at [722, 465] on icon at bounding box center [727, 592] width 14 height 14
click at [724, 465] on icon at bounding box center [727, 592] width 14 height 14
click at [654, 465] on icon at bounding box center [654, 592] width 14 height 14
click at [649, 465] on icon at bounding box center [654, 592] width 14 height 14
click at [725, 465] on icon at bounding box center [727, 592] width 14 height 14
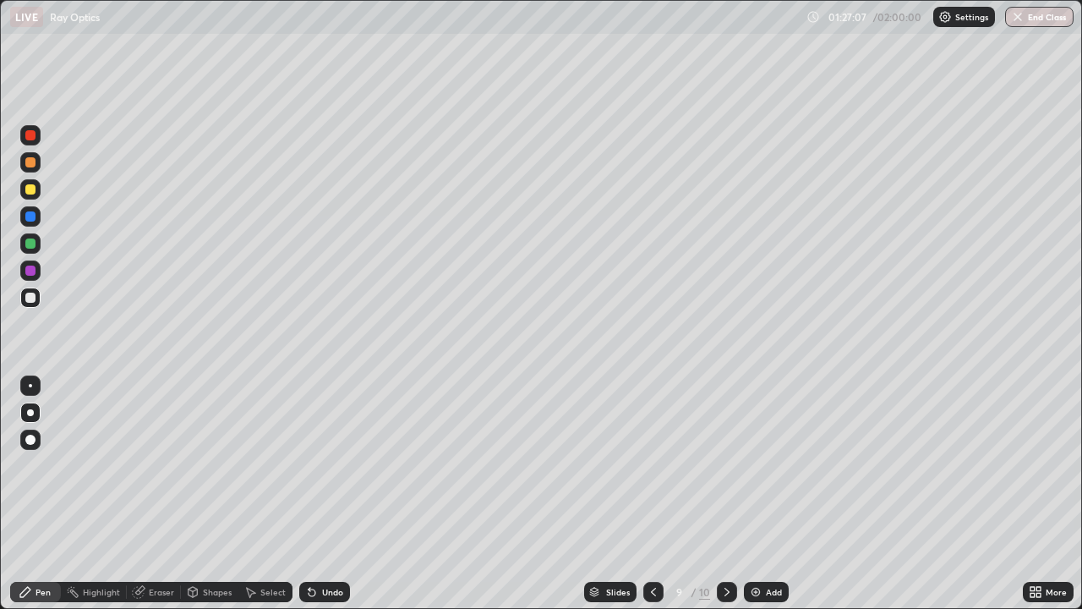
click at [727, 465] on div at bounding box center [727, 591] width 20 height 20
click at [1039, 25] on button "End Class" at bounding box center [1039, 17] width 68 height 20
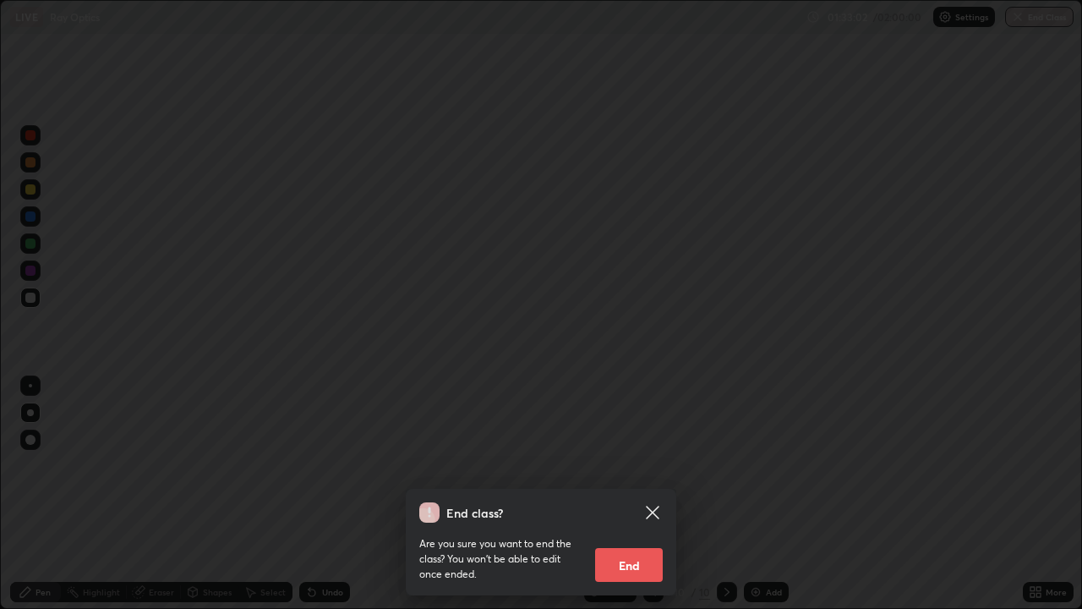
click at [632, 465] on button "End" at bounding box center [629, 565] width 68 height 34
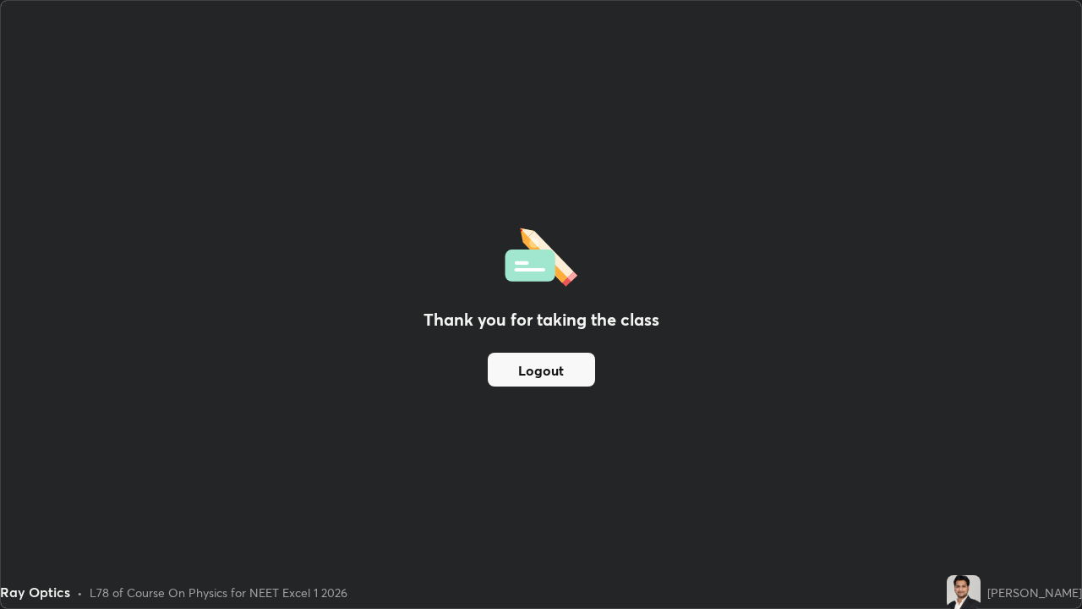
click at [549, 407] on div "Thank you for taking the class Logout" at bounding box center [541, 304] width 1080 height 607
click at [544, 366] on button "Logout" at bounding box center [541, 369] width 107 height 34
click at [543, 366] on button "Logout" at bounding box center [541, 369] width 107 height 34
